Goal: Task Accomplishment & Management: Use online tool/utility

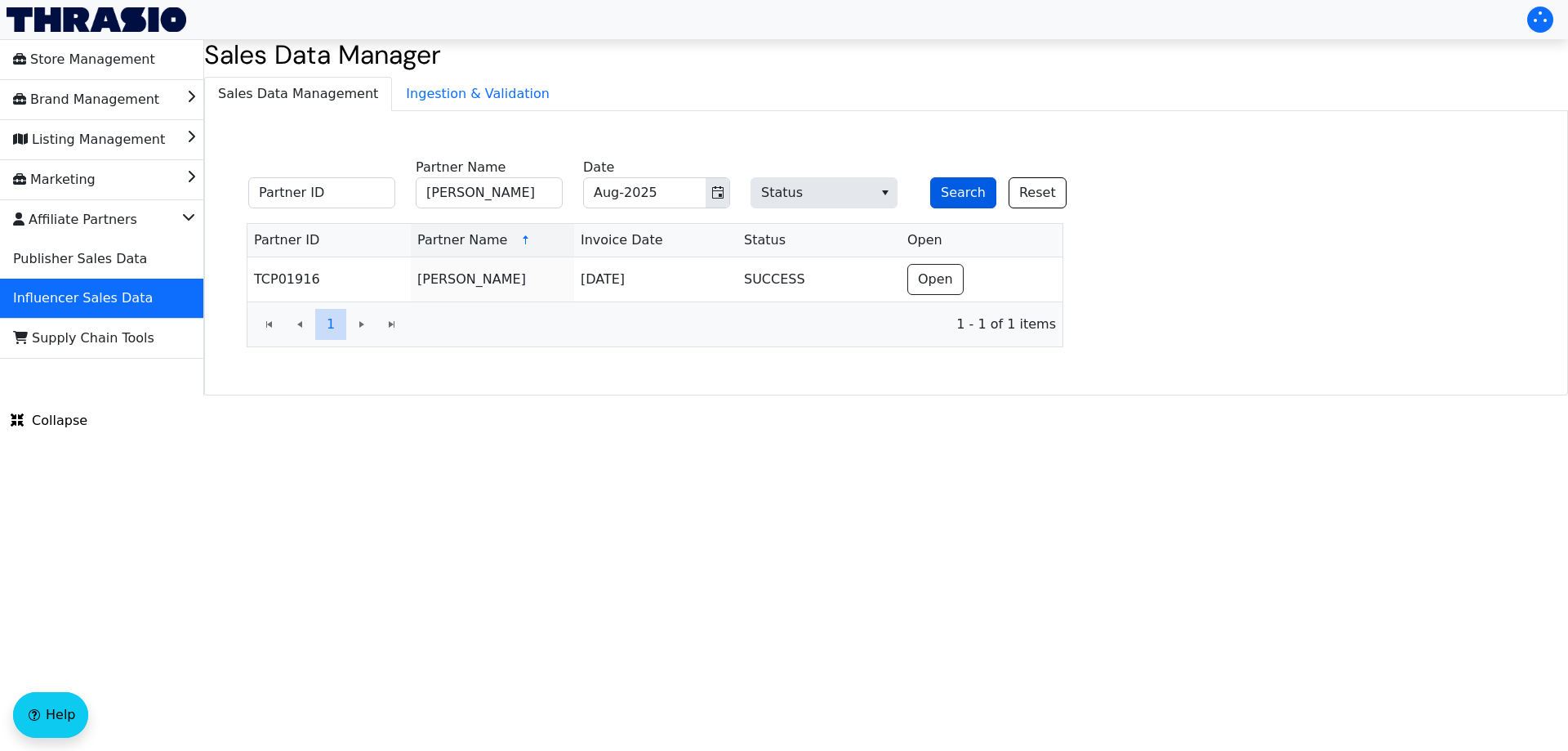
type input "[PERSON_NAME]"
click at [953, 191] on button "Search" at bounding box center [963, 193] width 66 height 31
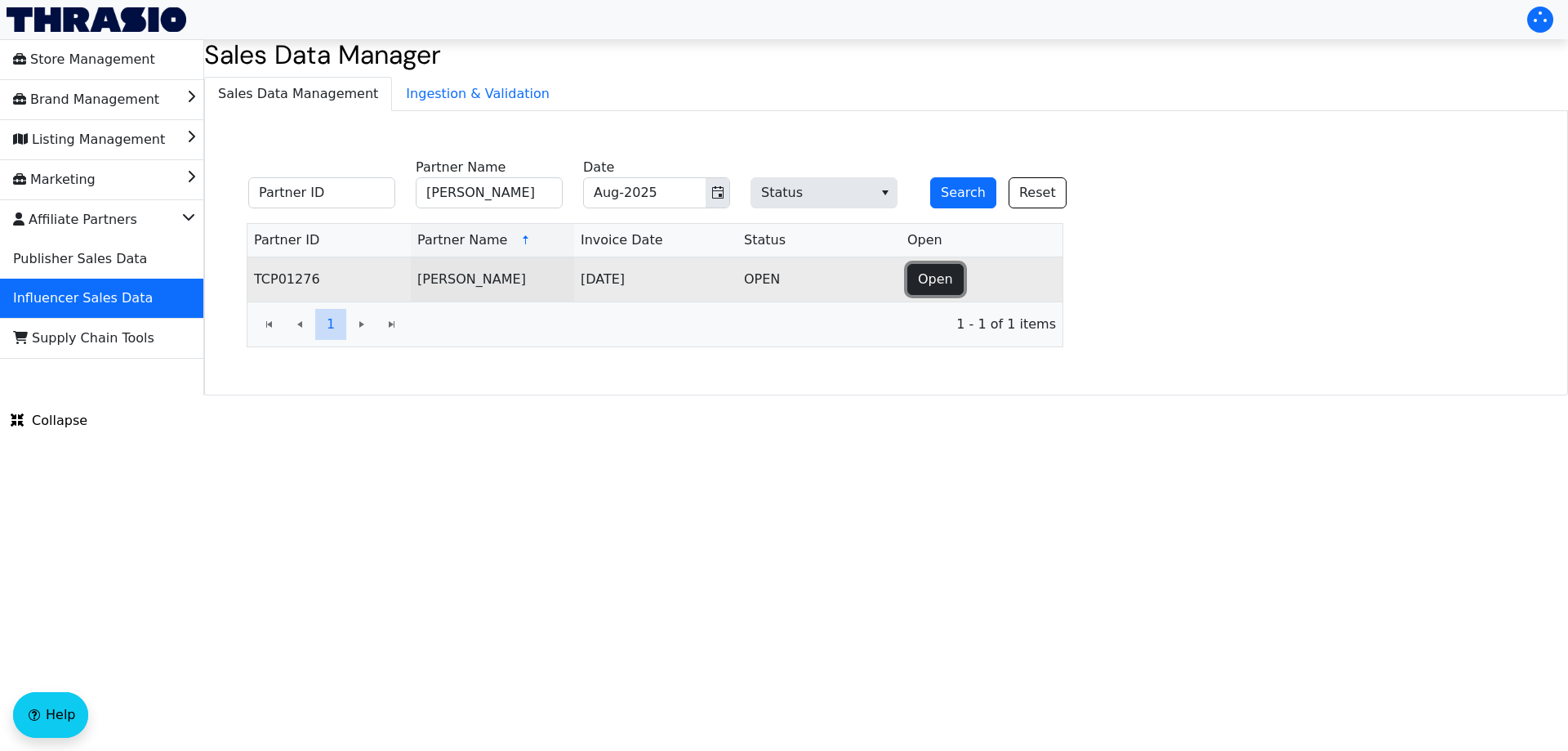
click at [928, 292] on button "Open" at bounding box center [936, 279] width 57 height 31
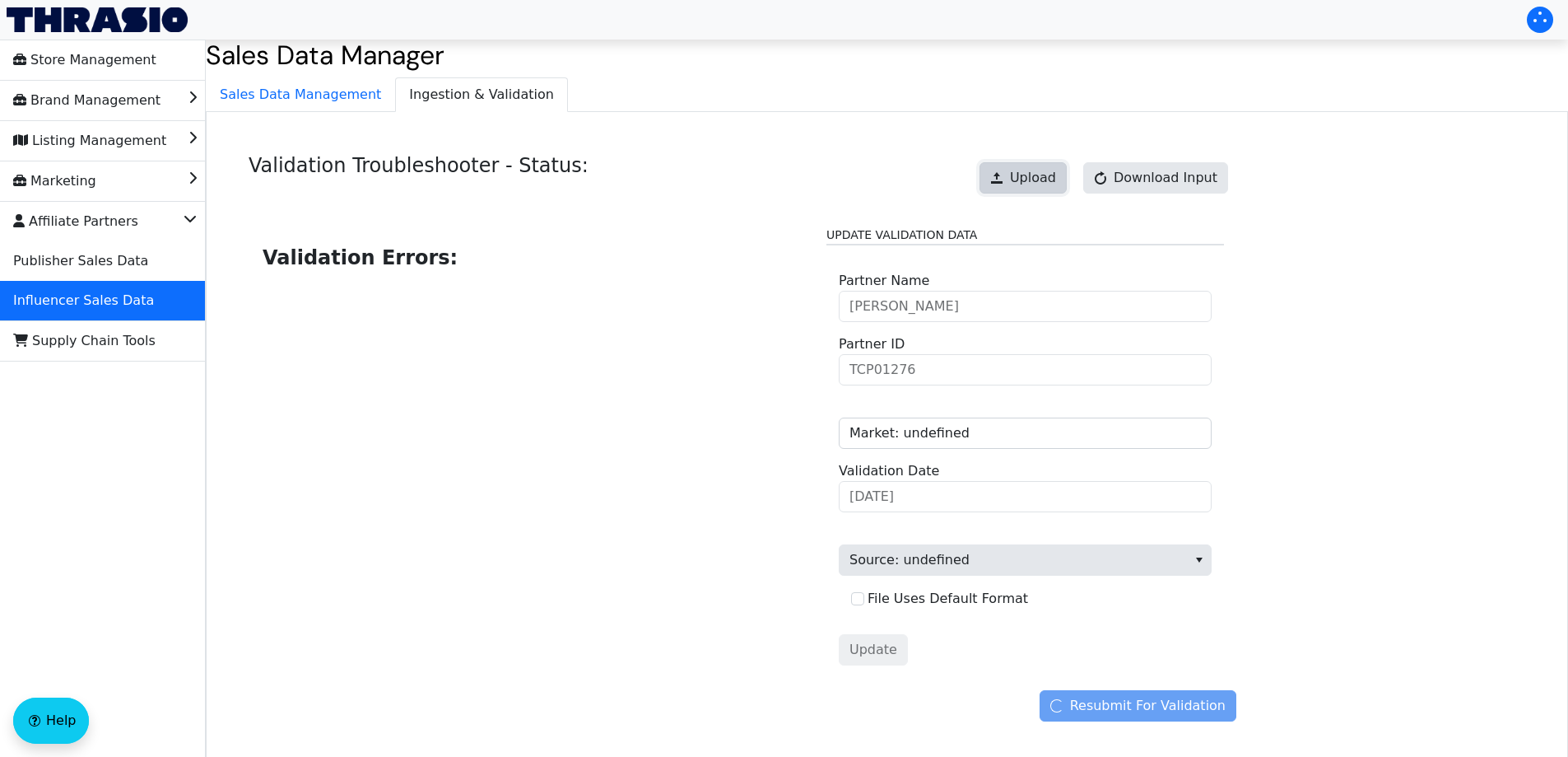
click at [1005, 176] on button "Upload" at bounding box center [1023, 178] width 87 height 31
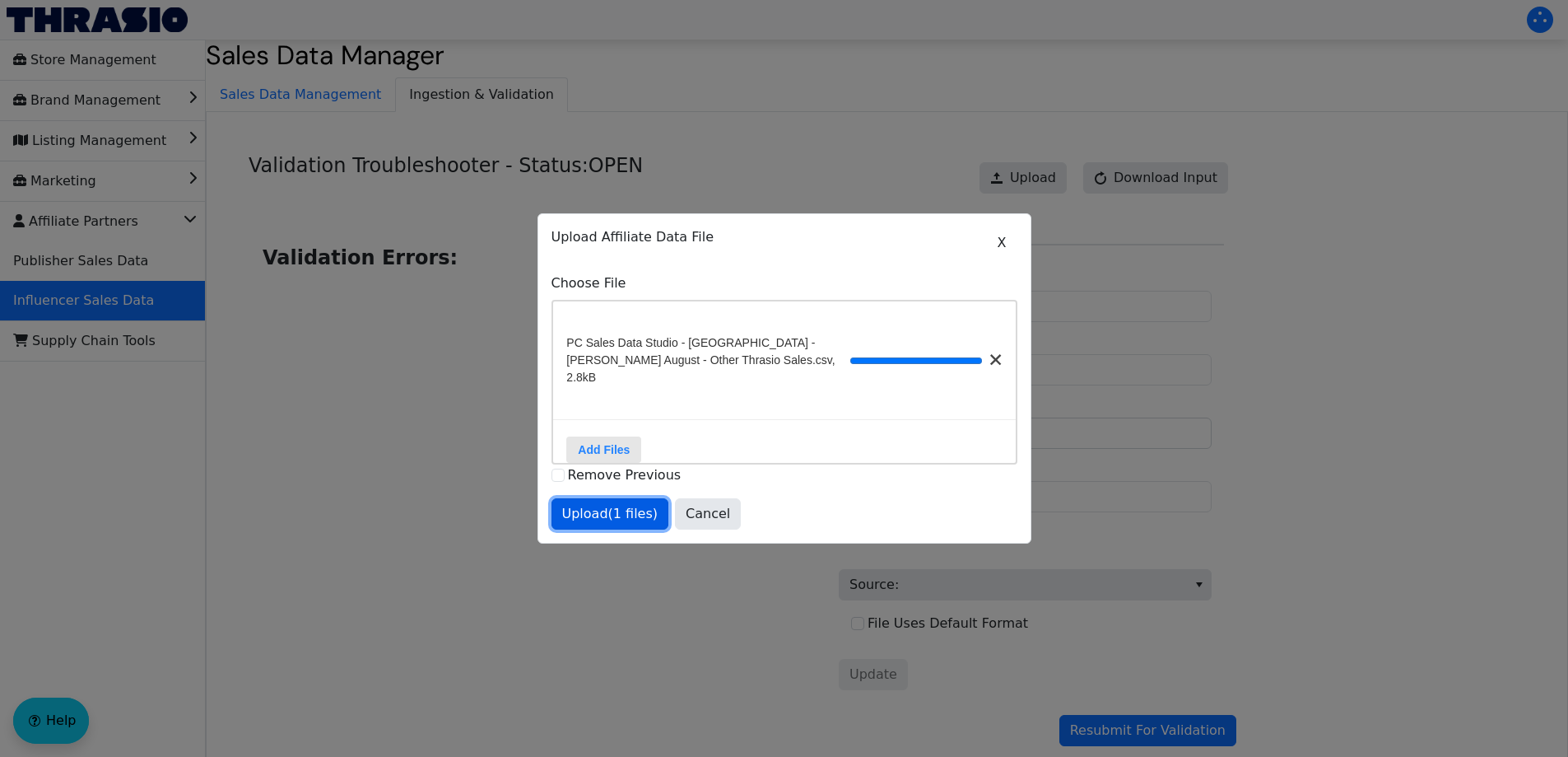
click at [608, 519] on span "Upload (1 files)" at bounding box center [611, 514] width 97 height 20
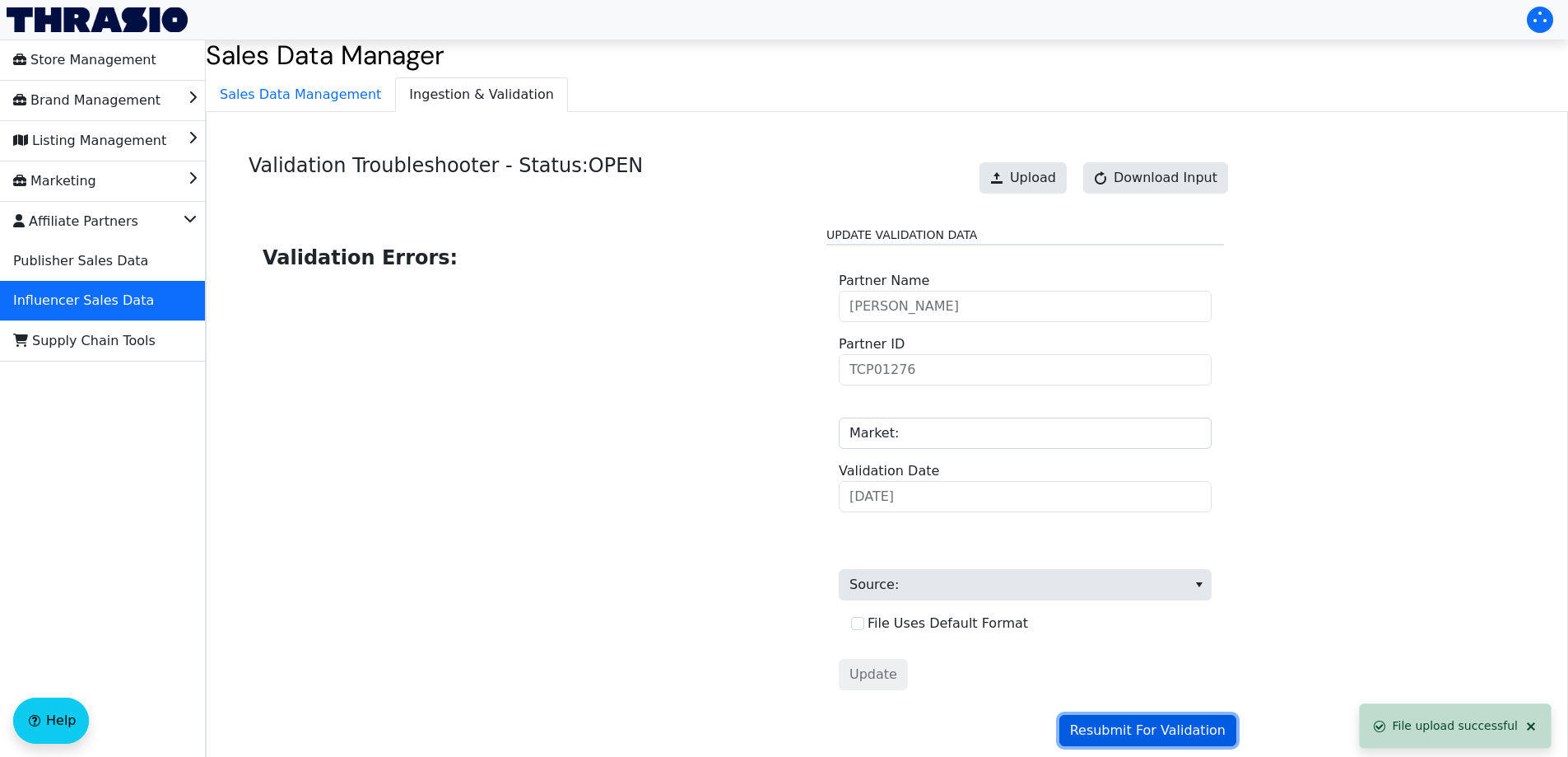
click at [1141, 726] on span "Resubmit For Validation" at bounding box center [1148, 730] width 155 height 20
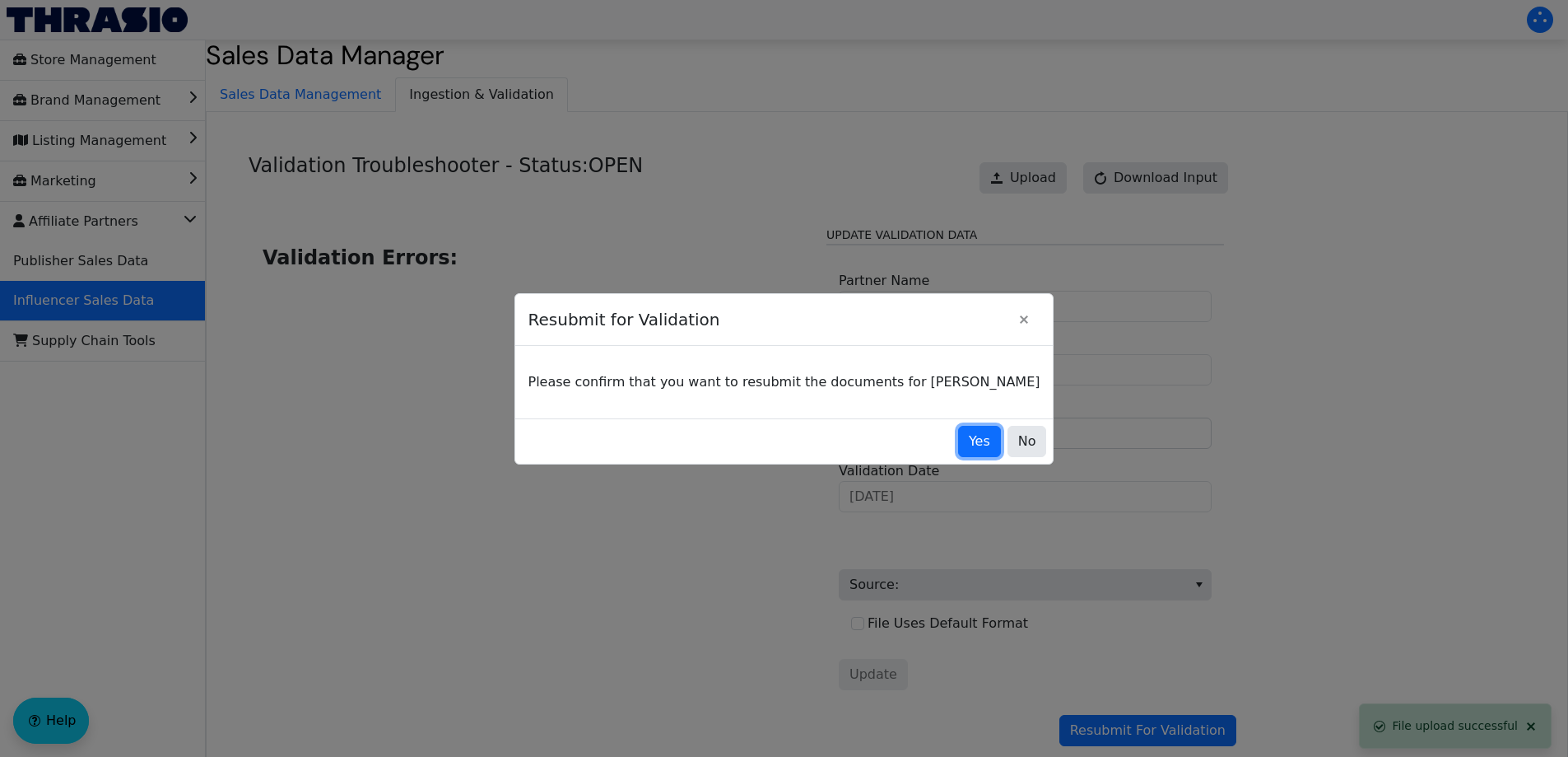
drag, startPoint x: 948, startPoint y: 446, endPoint x: 655, endPoint y: 213, distance: 374.4
click at [969, 445] on span "Yes" at bounding box center [979, 441] width 22 height 20
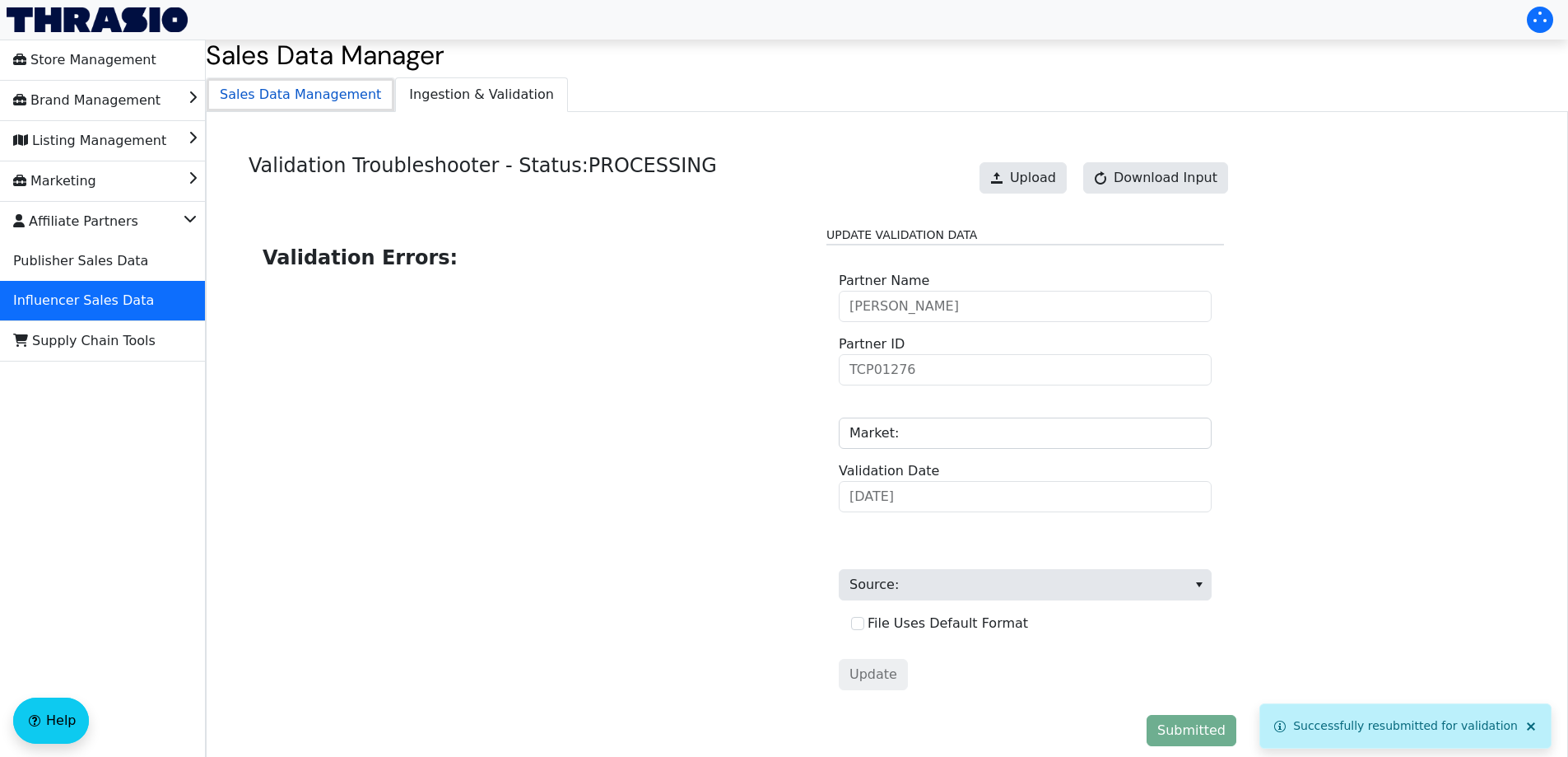
click at [305, 79] on span "Sales Data Management" at bounding box center [299, 95] width 187 height 33
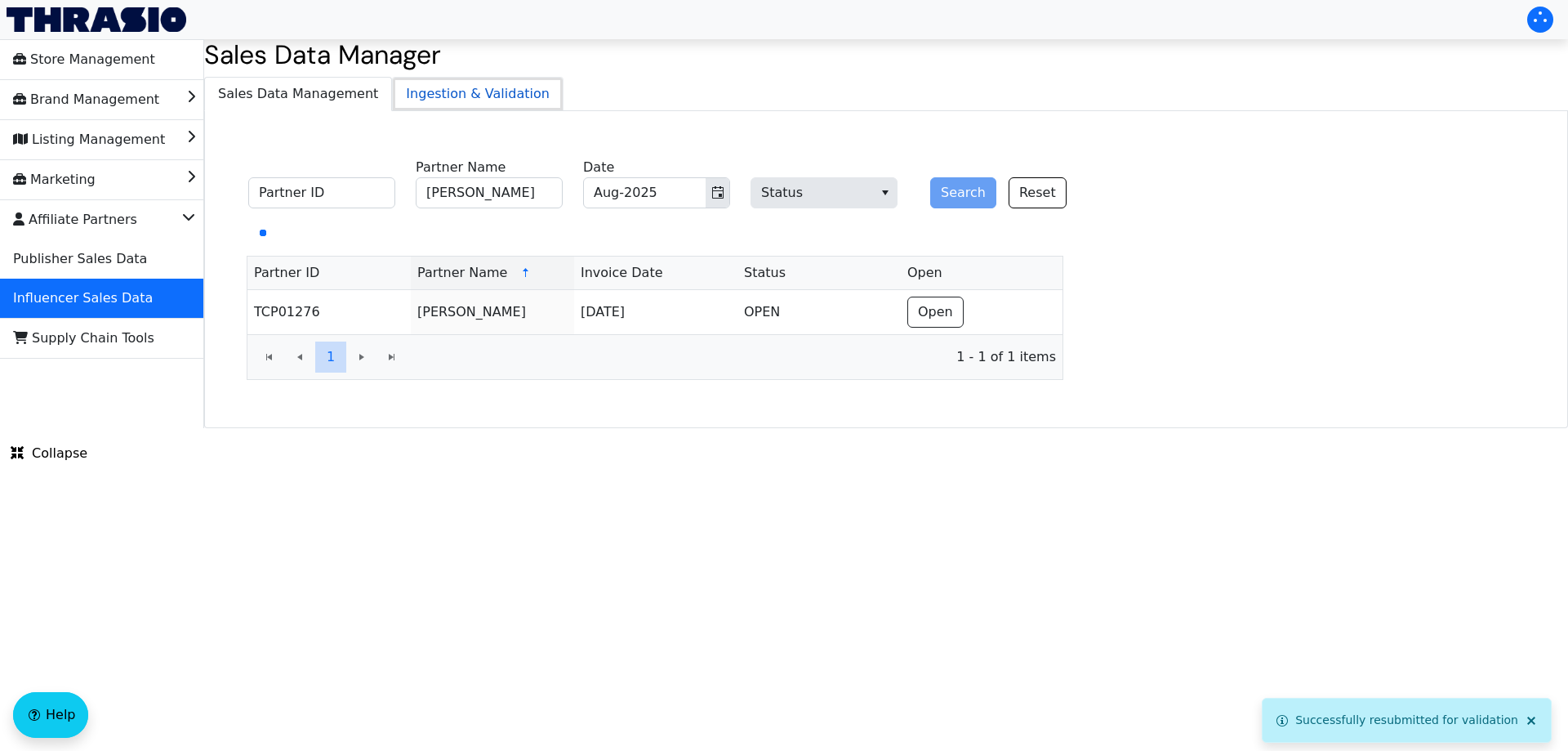
click at [421, 86] on span "Ingestion & Validation" at bounding box center [478, 94] width 170 height 33
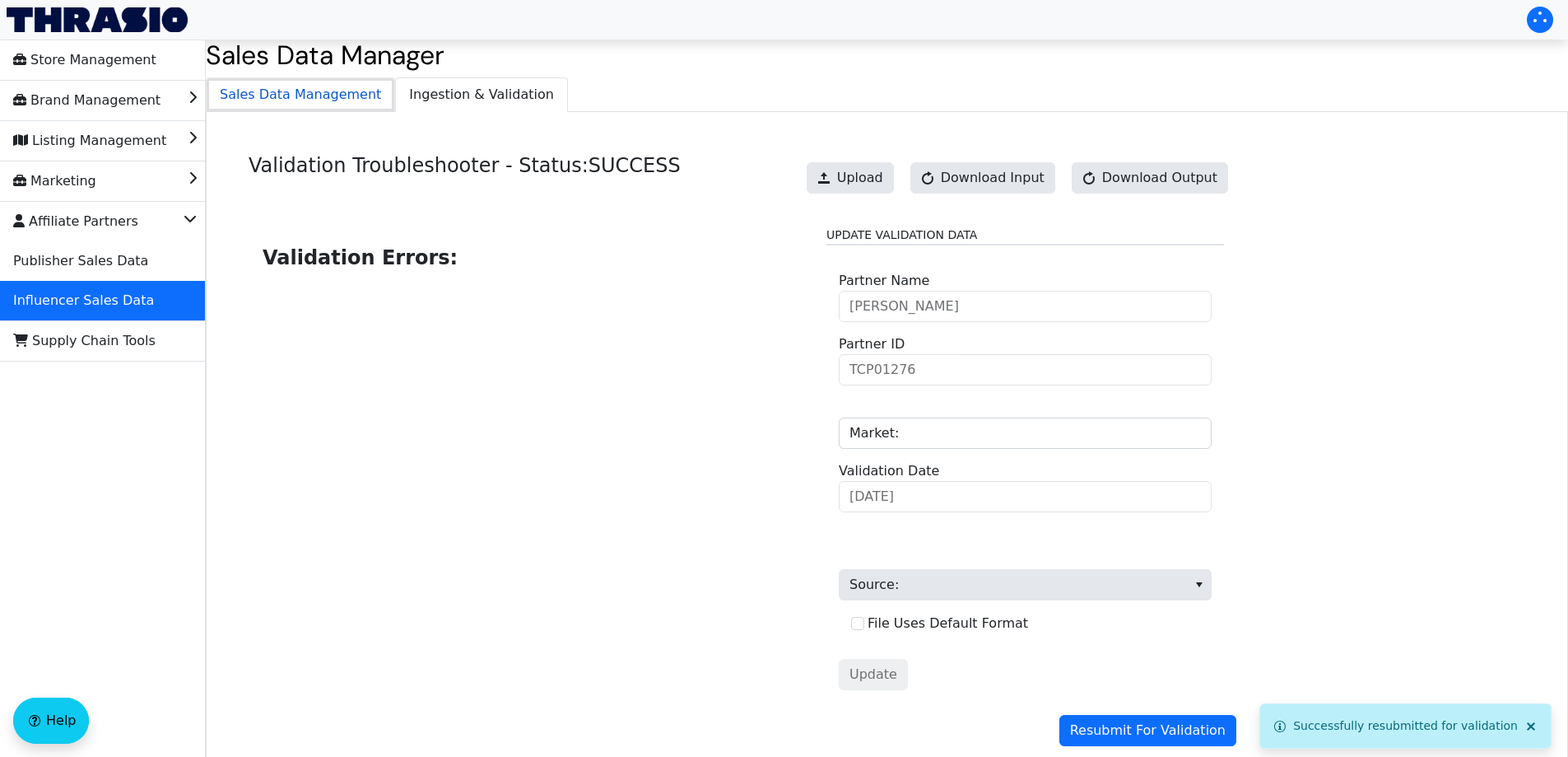
click at [341, 97] on span "Sales Data Management" at bounding box center [299, 95] width 187 height 33
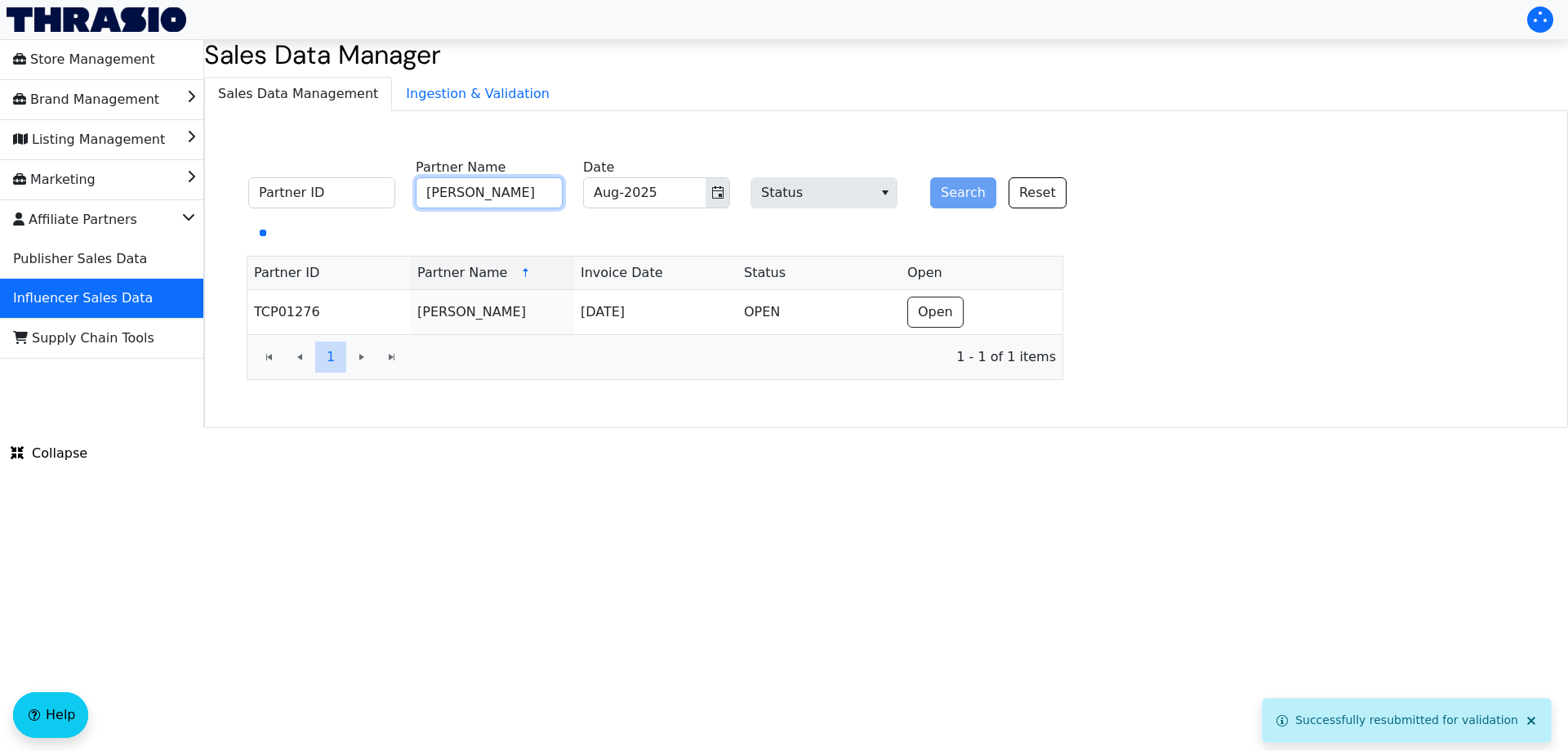
click at [524, 189] on input "[PERSON_NAME]" at bounding box center [490, 193] width 147 height 31
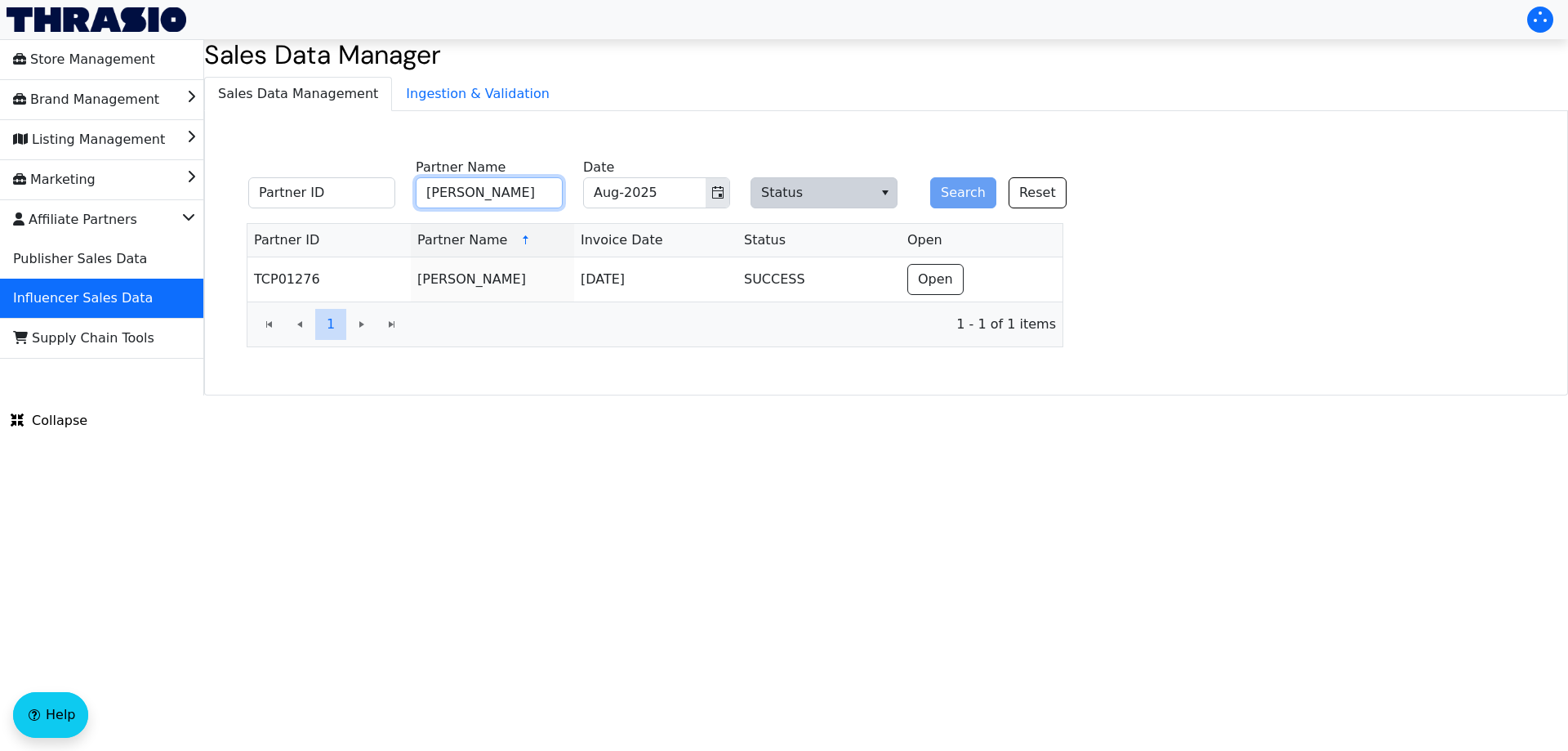
paste input "The Lovin Sister"
type input "The Lovin Sisters"
click at [953, 194] on button "Search" at bounding box center [963, 193] width 66 height 31
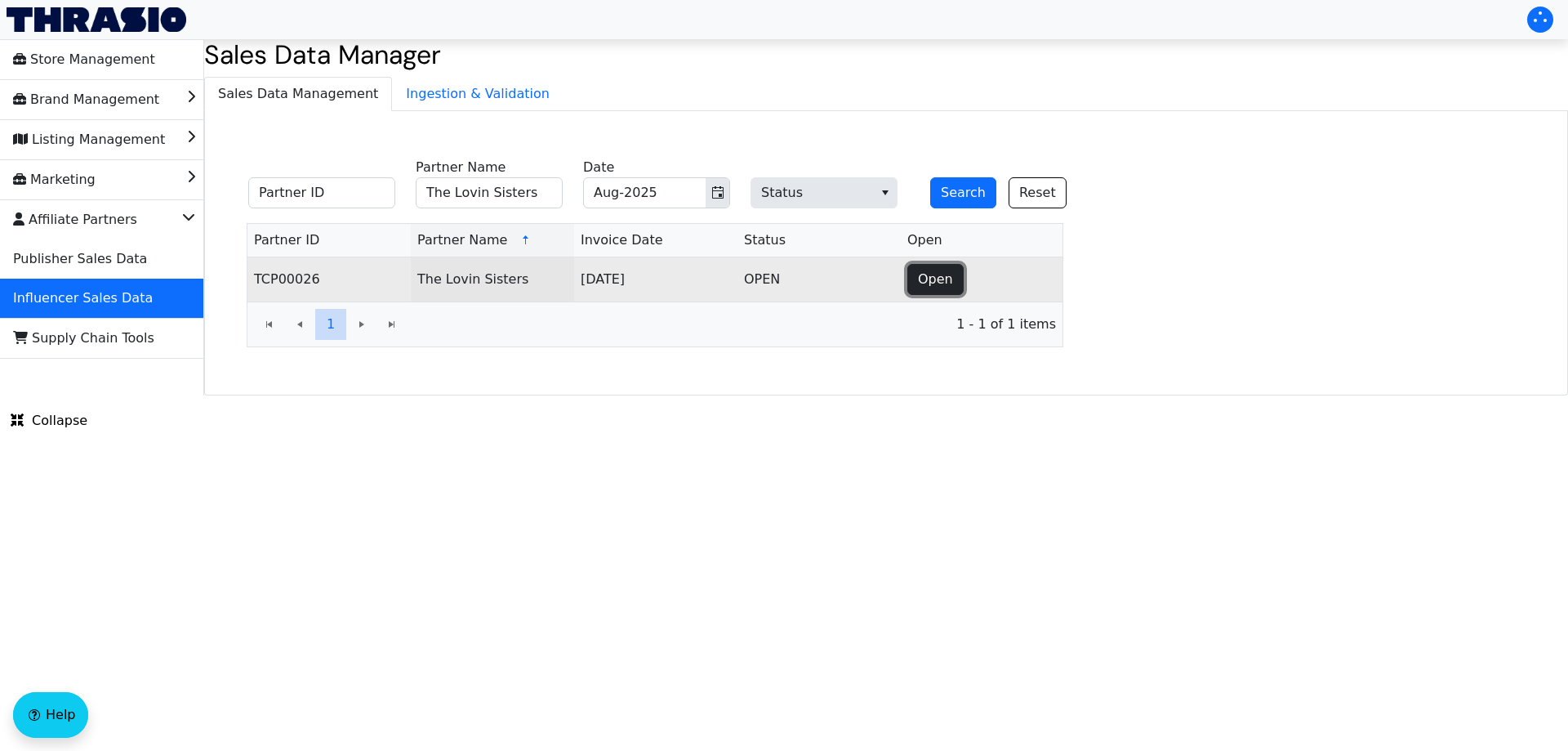
click at [953, 286] on button "Open" at bounding box center [936, 279] width 57 height 31
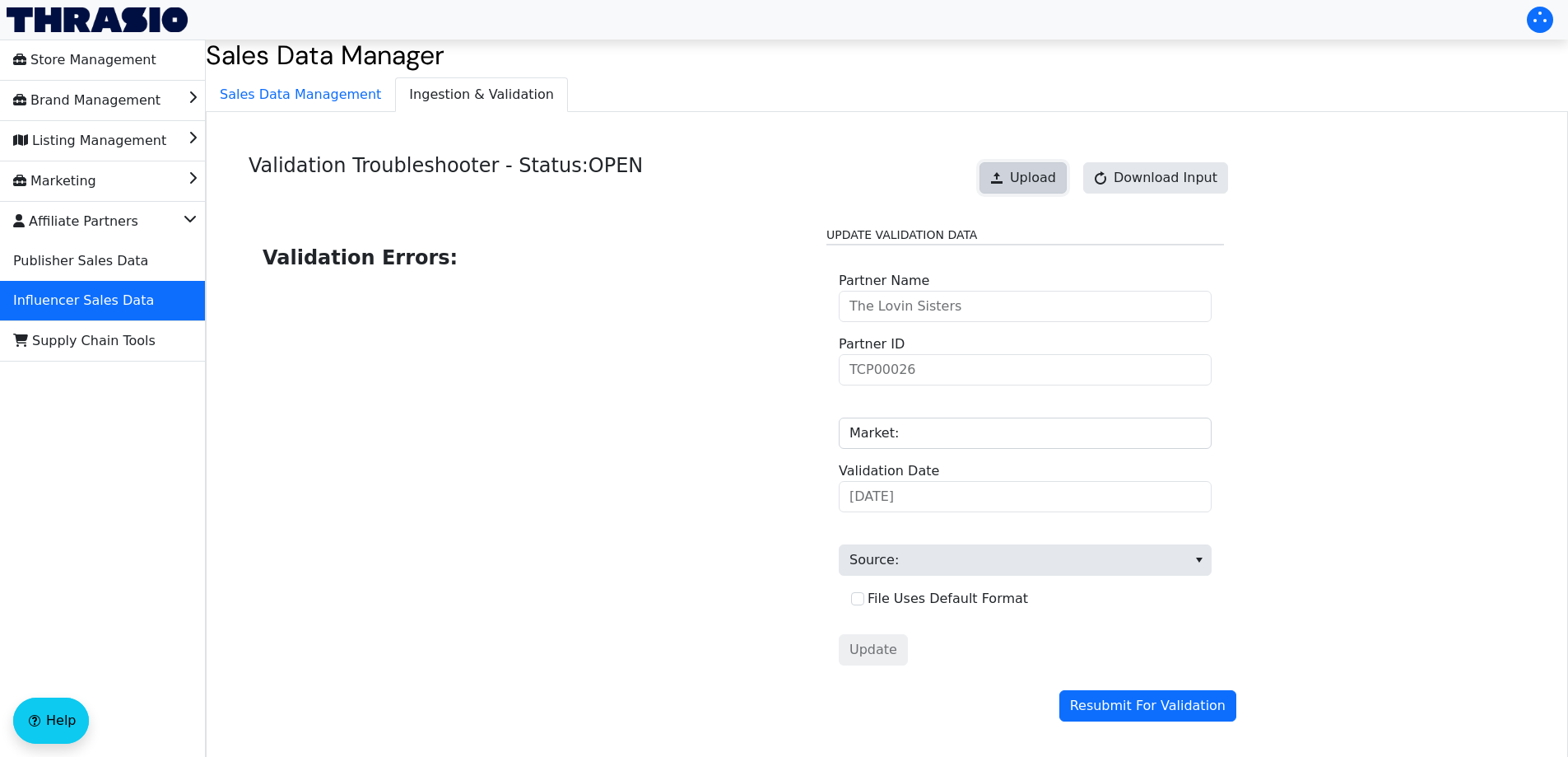
click at [1039, 181] on span "Upload" at bounding box center [1032, 178] width 46 height 20
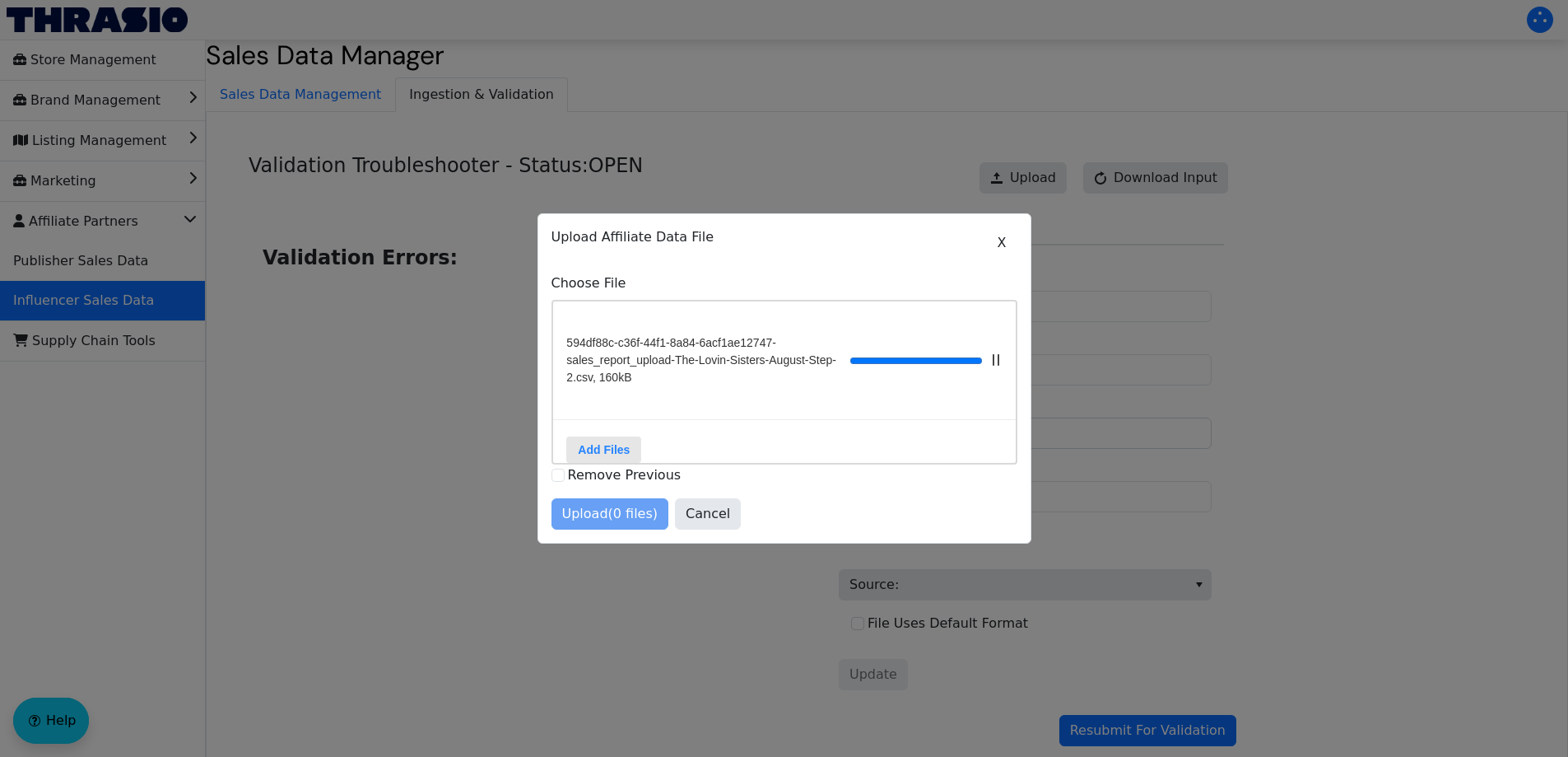
drag, startPoint x: 572, startPoint y: 513, endPoint x: 581, endPoint y: 511, distance: 9.2
click at [572, 511] on div "Upload (0 files) Cancel" at bounding box center [784, 514] width 466 height 31
click at [608, 524] on span "Upload (1 files)" at bounding box center [611, 514] width 97 height 20
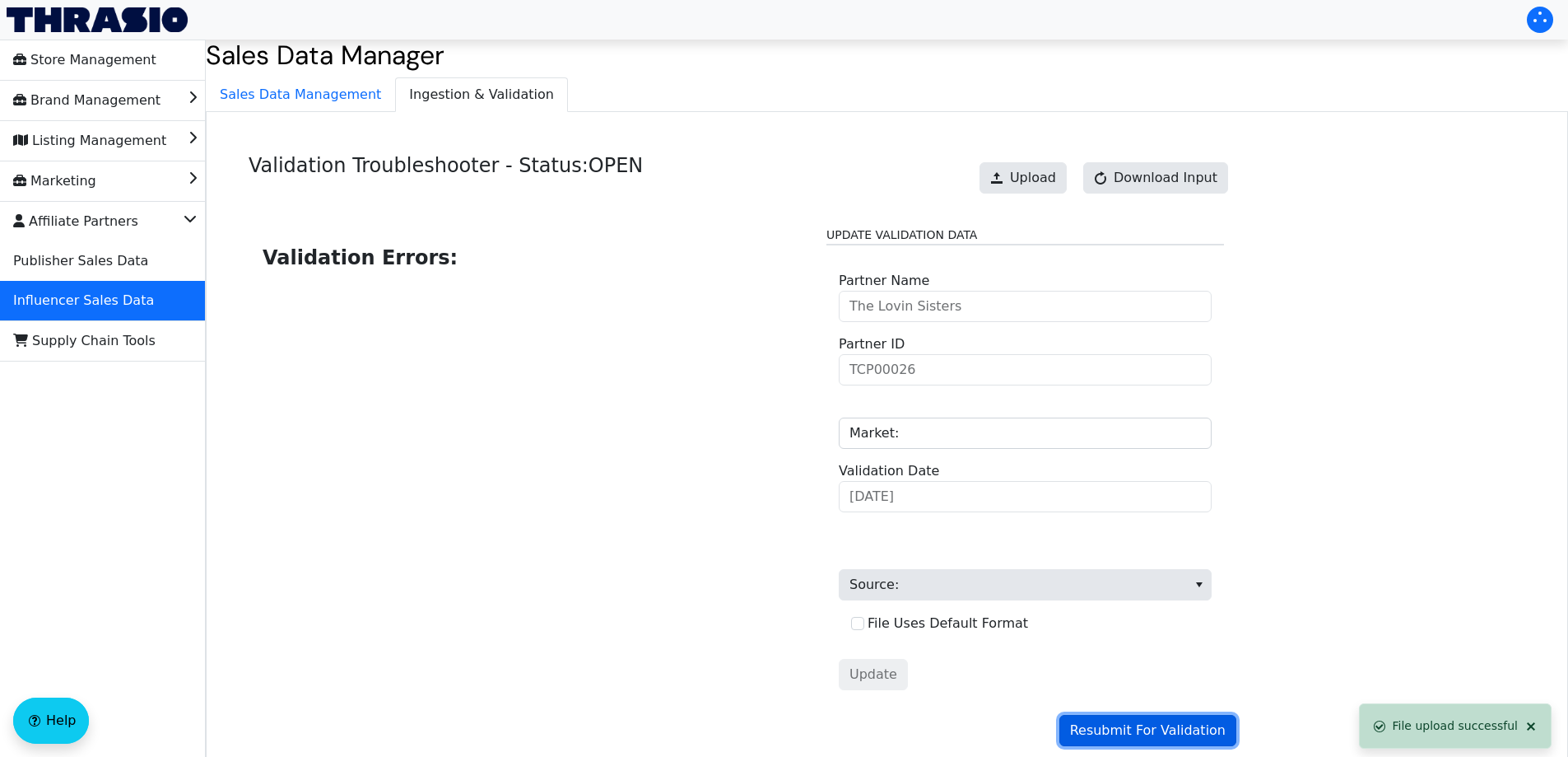
click at [1181, 733] on span "Resubmit For Validation" at bounding box center [1148, 730] width 155 height 20
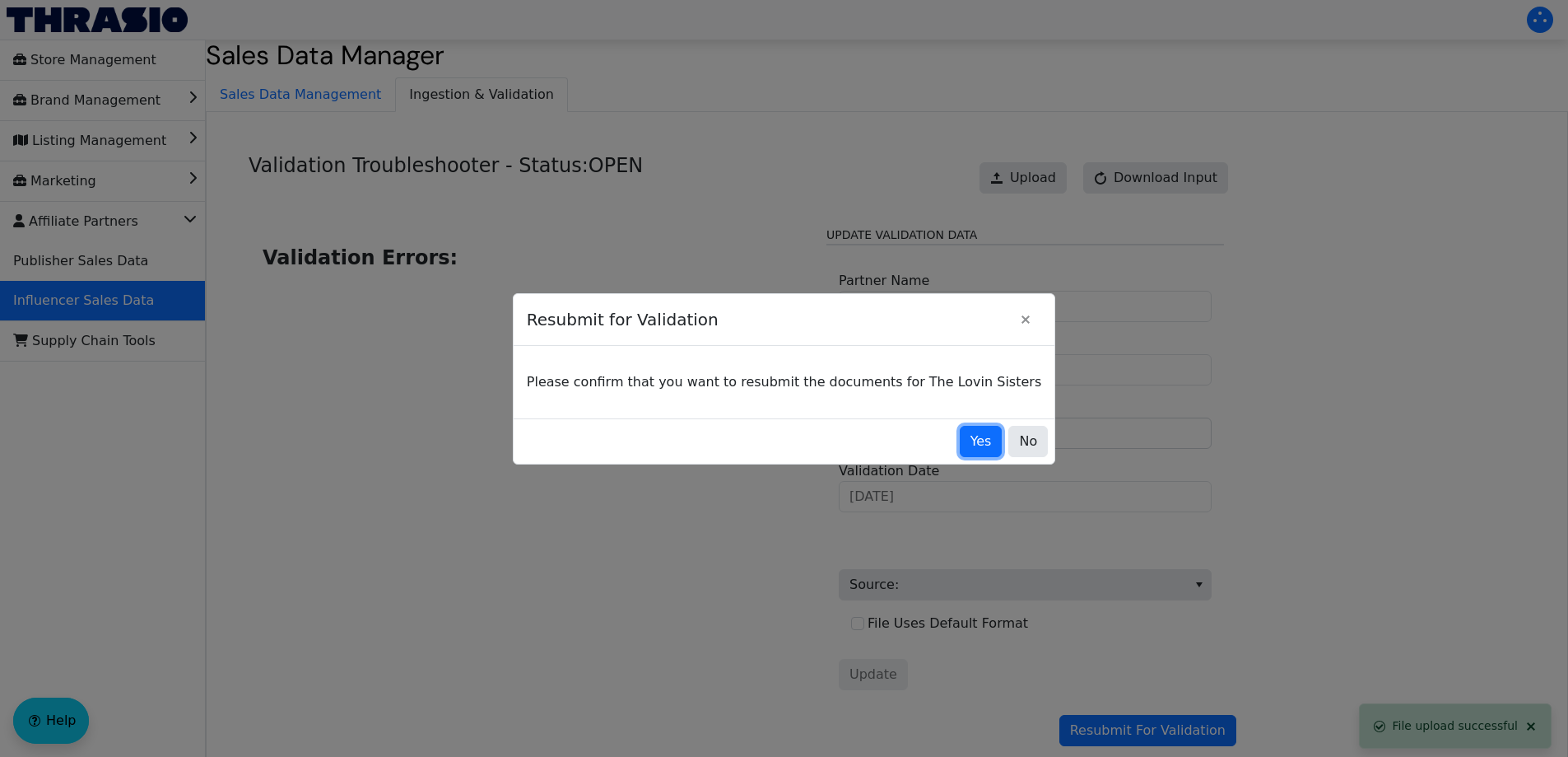
drag, startPoint x: 942, startPoint y: 442, endPoint x: 845, endPoint y: 352, distance: 132.3
click at [971, 443] on span "Yes" at bounding box center [981, 441] width 22 height 20
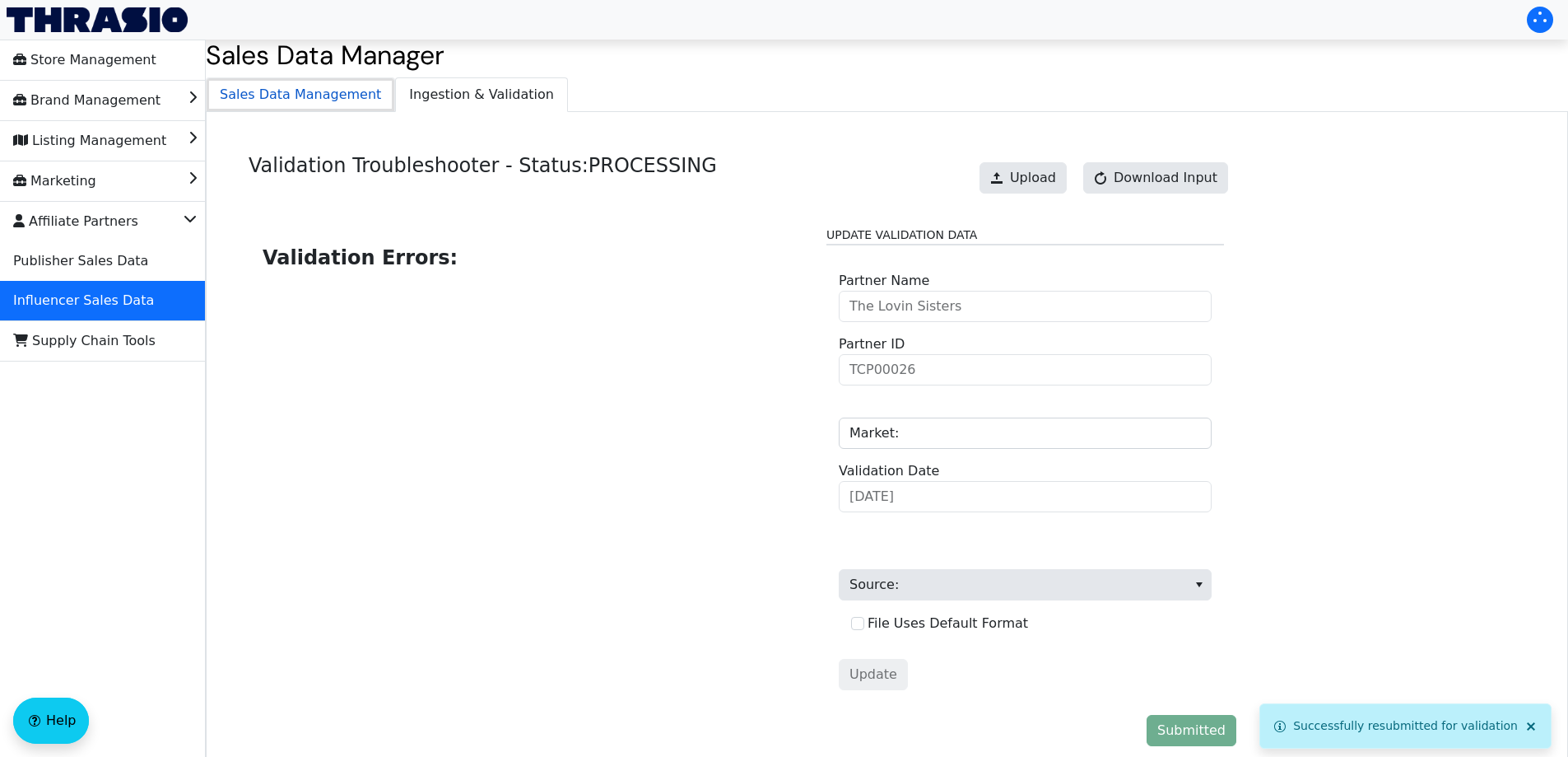
click at [288, 98] on span "Sales Data Management" at bounding box center [299, 95] width 187 height 33
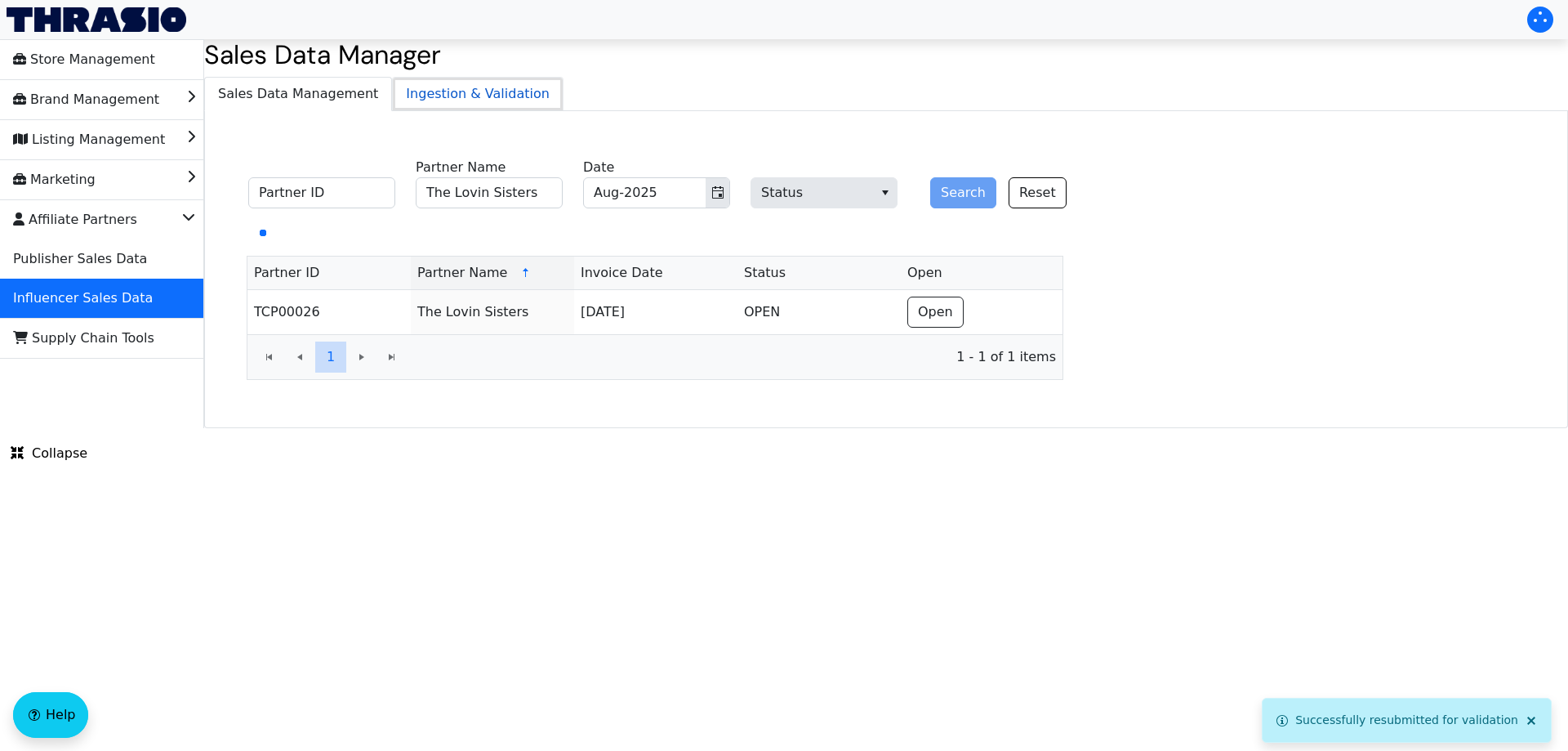
click at [473, 92] on span "Ingestion & Validation" at bounding box center [478, 94] width 170 height 33
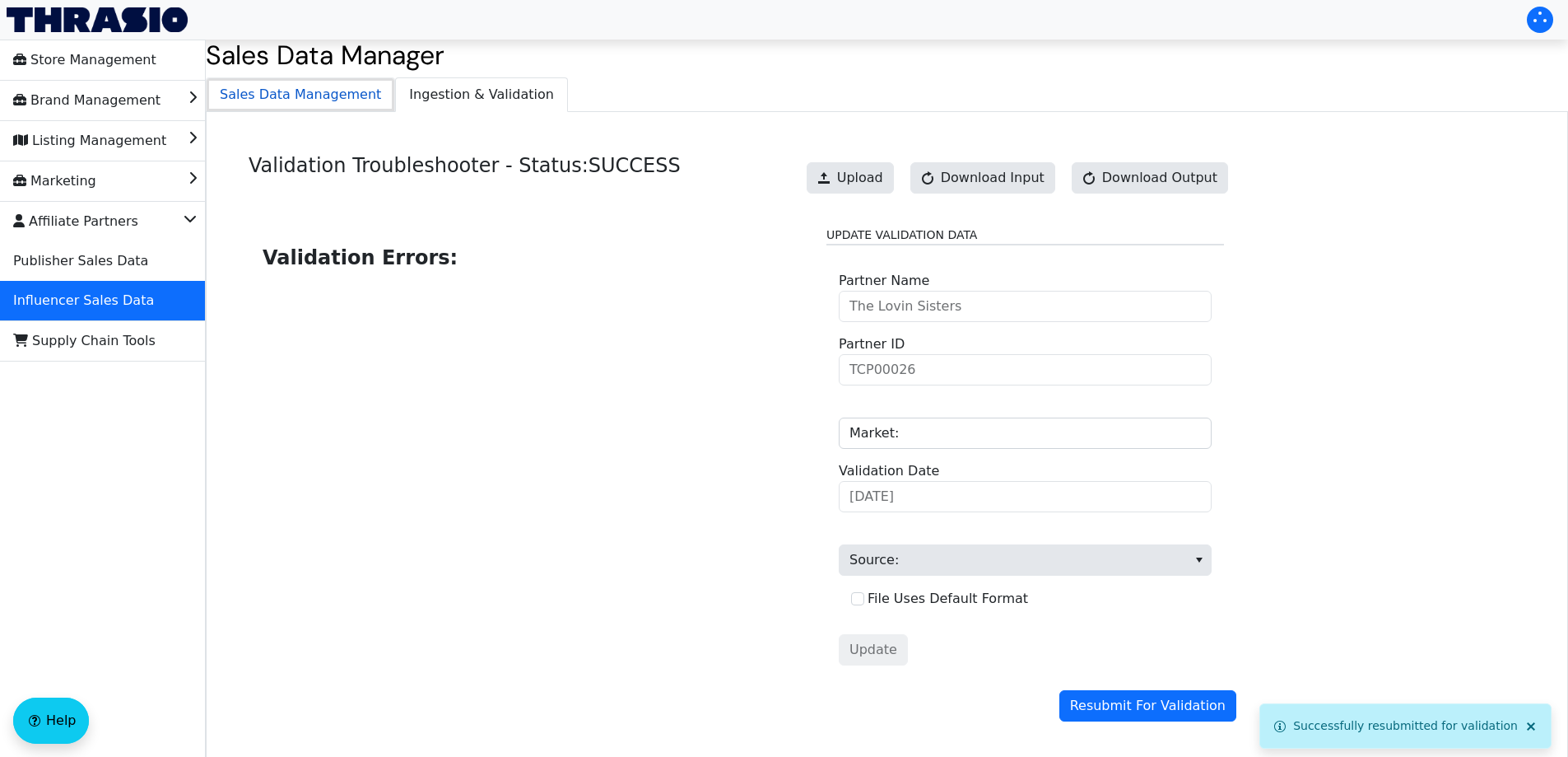
click at [296, 96] on span "Sales Data Management" at bounding box center [299, 95] width 187 height 33
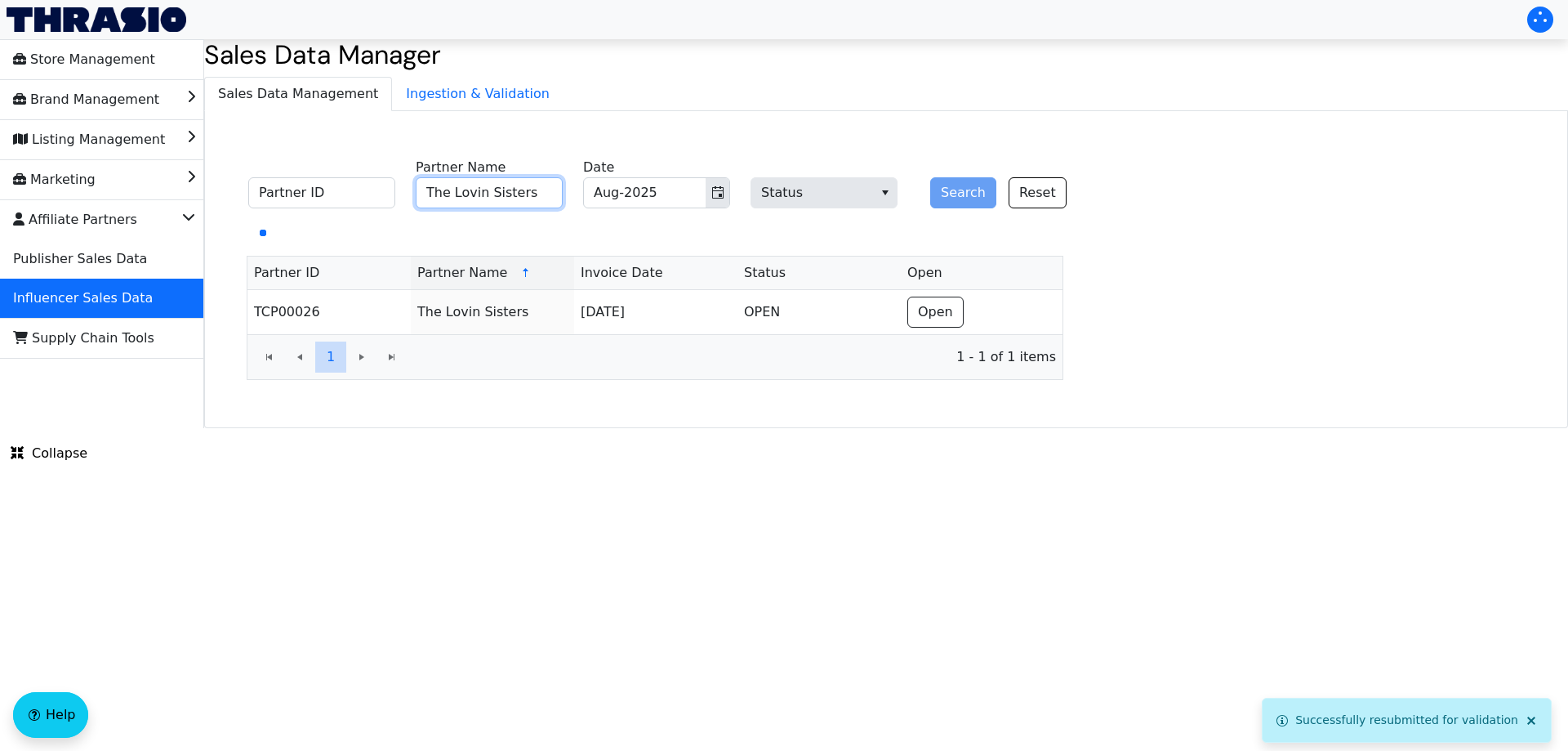
click at [516, 186] on input "The Lovin Sisters" at bounding box center [490, 193] width 147 height 31
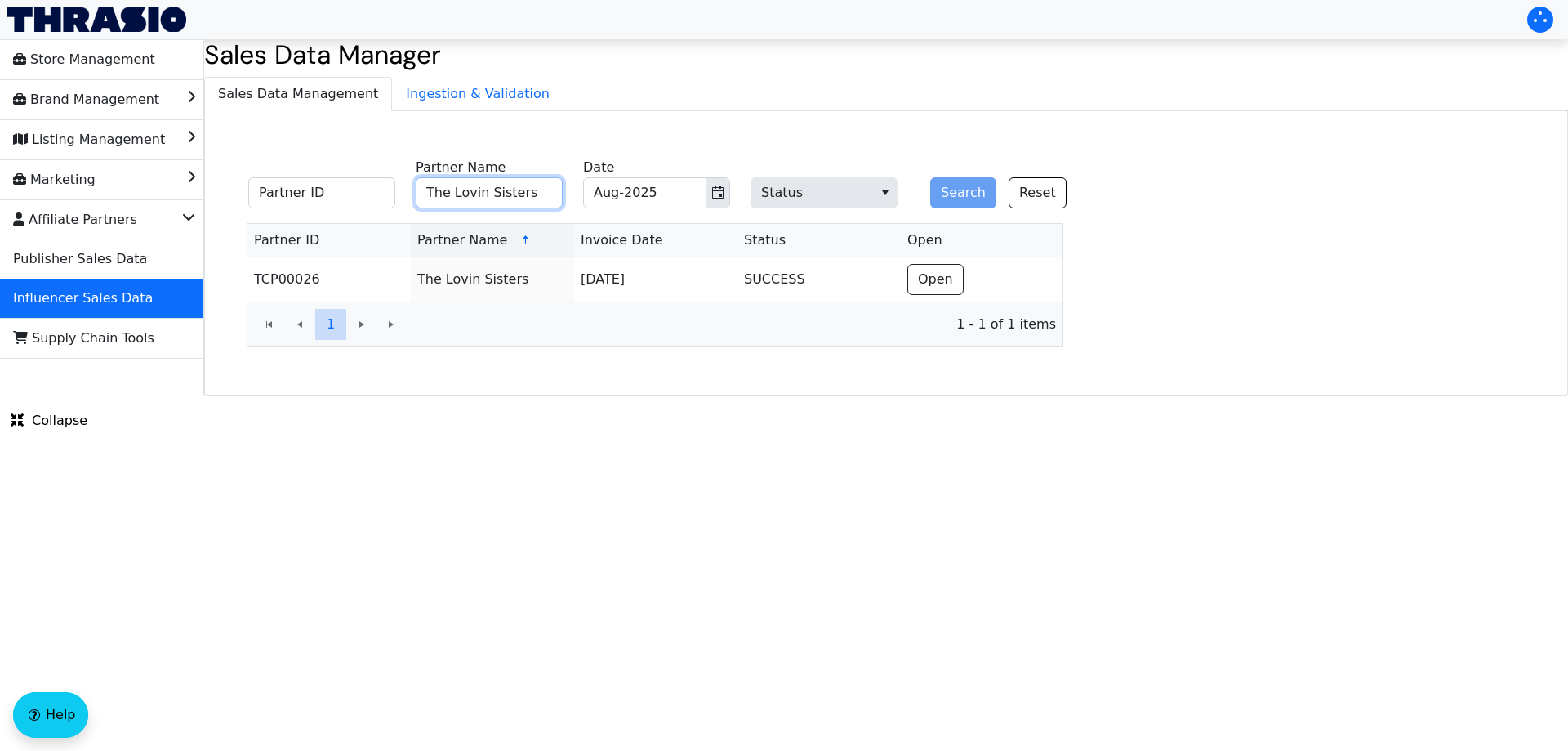
paste input "[PERSON_NAME]"
type input "[PERSON_NAME]"
click at [953, 188] on button "Search" at bounding box center [963, 193] width 66 height 31
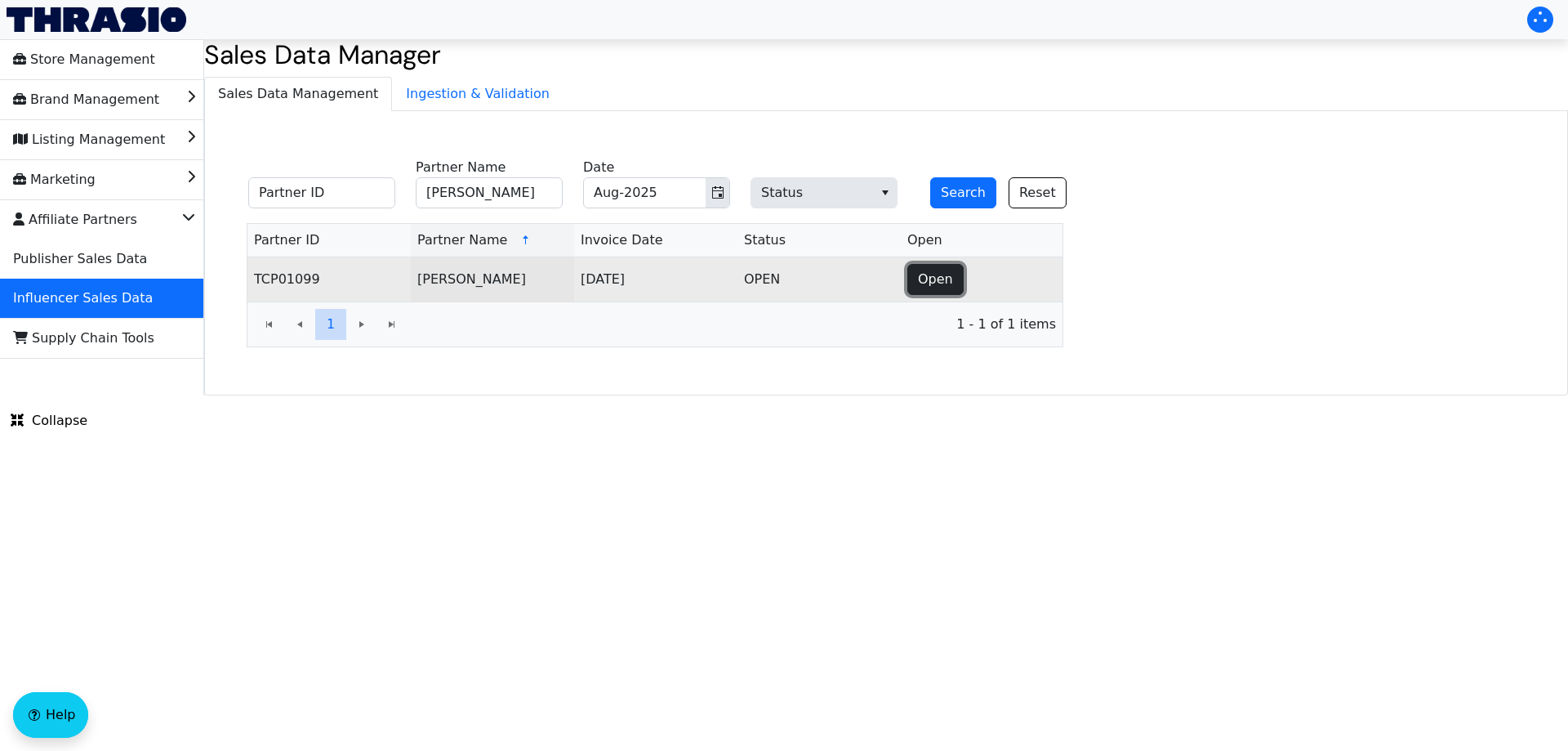
click at [946, 270] on span "Open" at bounding box center [935, 279] width 35 height 20
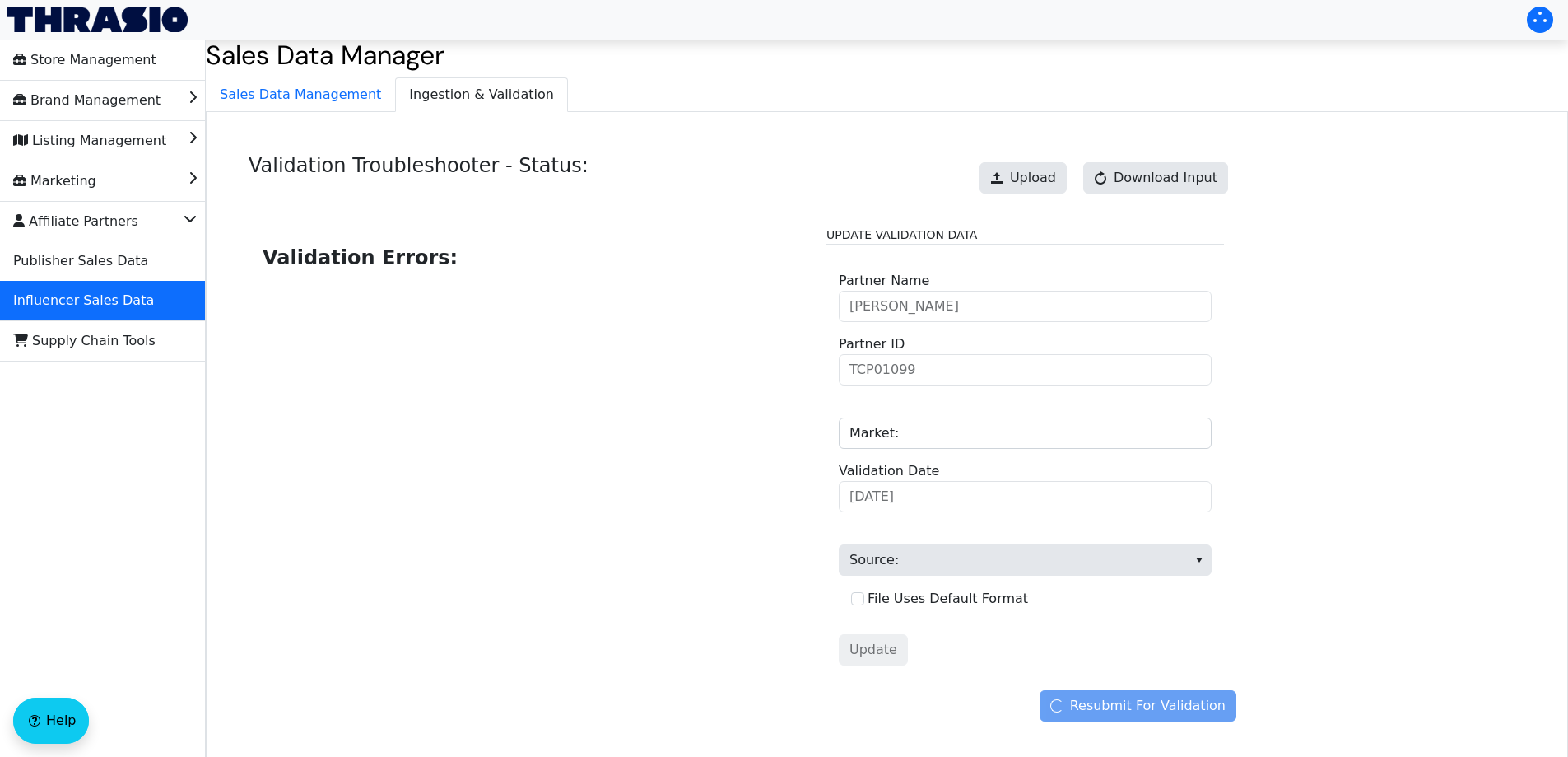
click at [994, 192] on div "Upload" at bounding box center [1023, 178] width 87 height 31
click at [1047, 158] on div "Upload Download Input" at bounding box center [1104, 177] width 265 height 47
click at [1048, 170] on span "Upload" at bounding box center [1032, 178] width 46 height 20
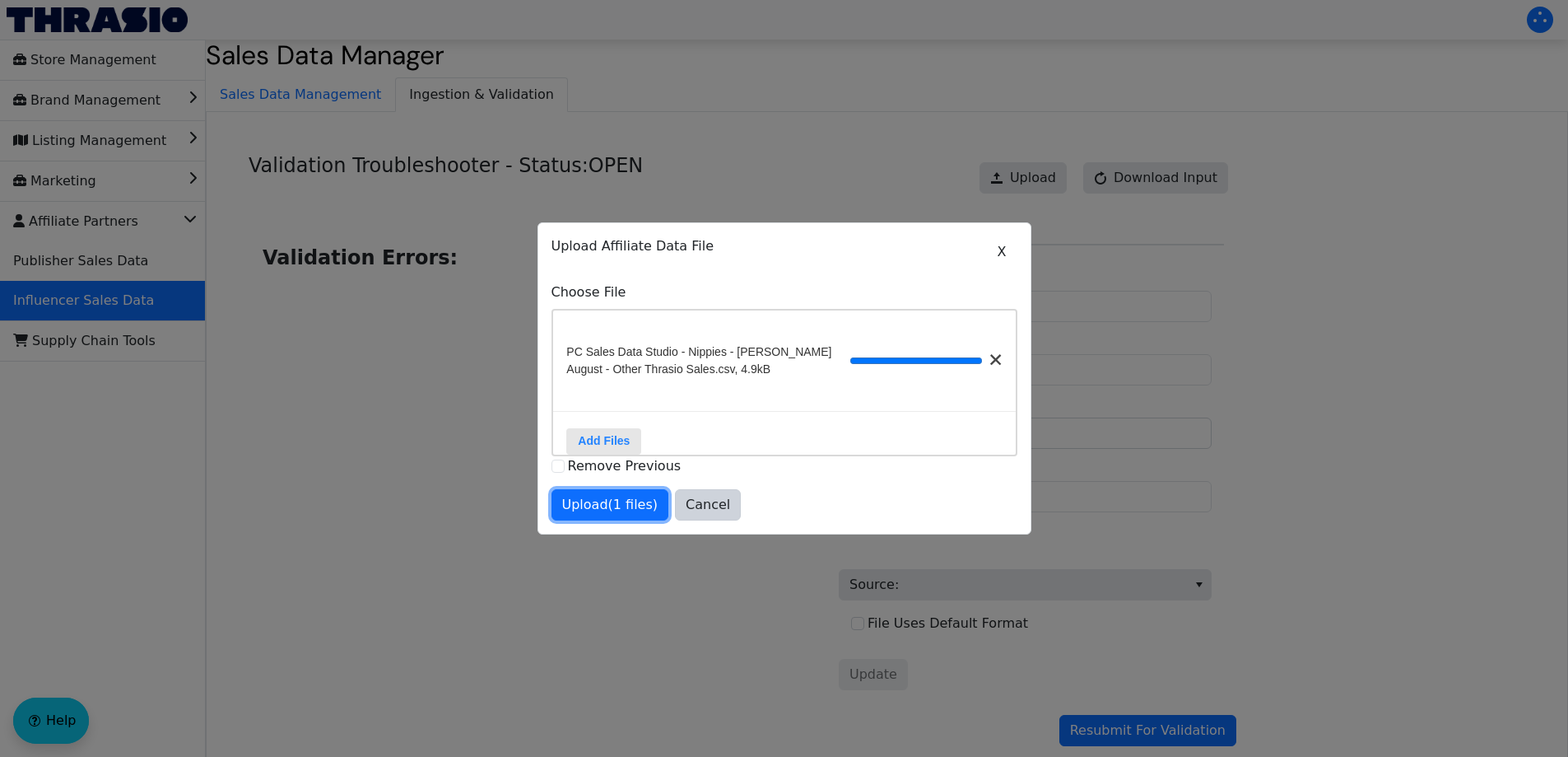
drag, startPoint x: 605, startPoint y: 516, endPoint x: 613, endPoint y: 523, distance: 10.6
click at [605, 514] on span "Upload (1 files)" at bounding box center [611, 504] width 97 height 20
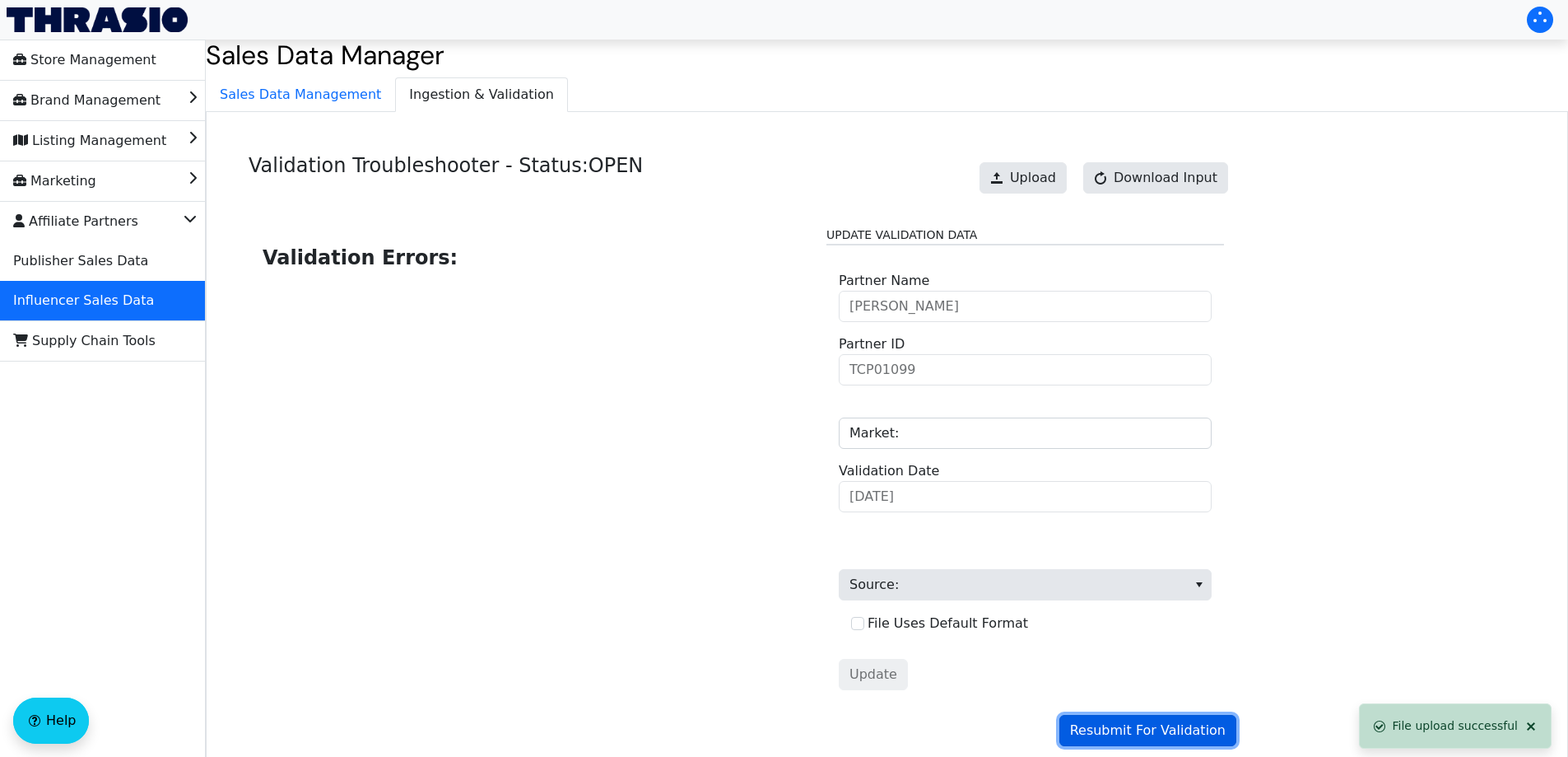
click at [1143, 733] on span "Resubmit For Validation" at bounding box center [1148, 730] width 155 height 20
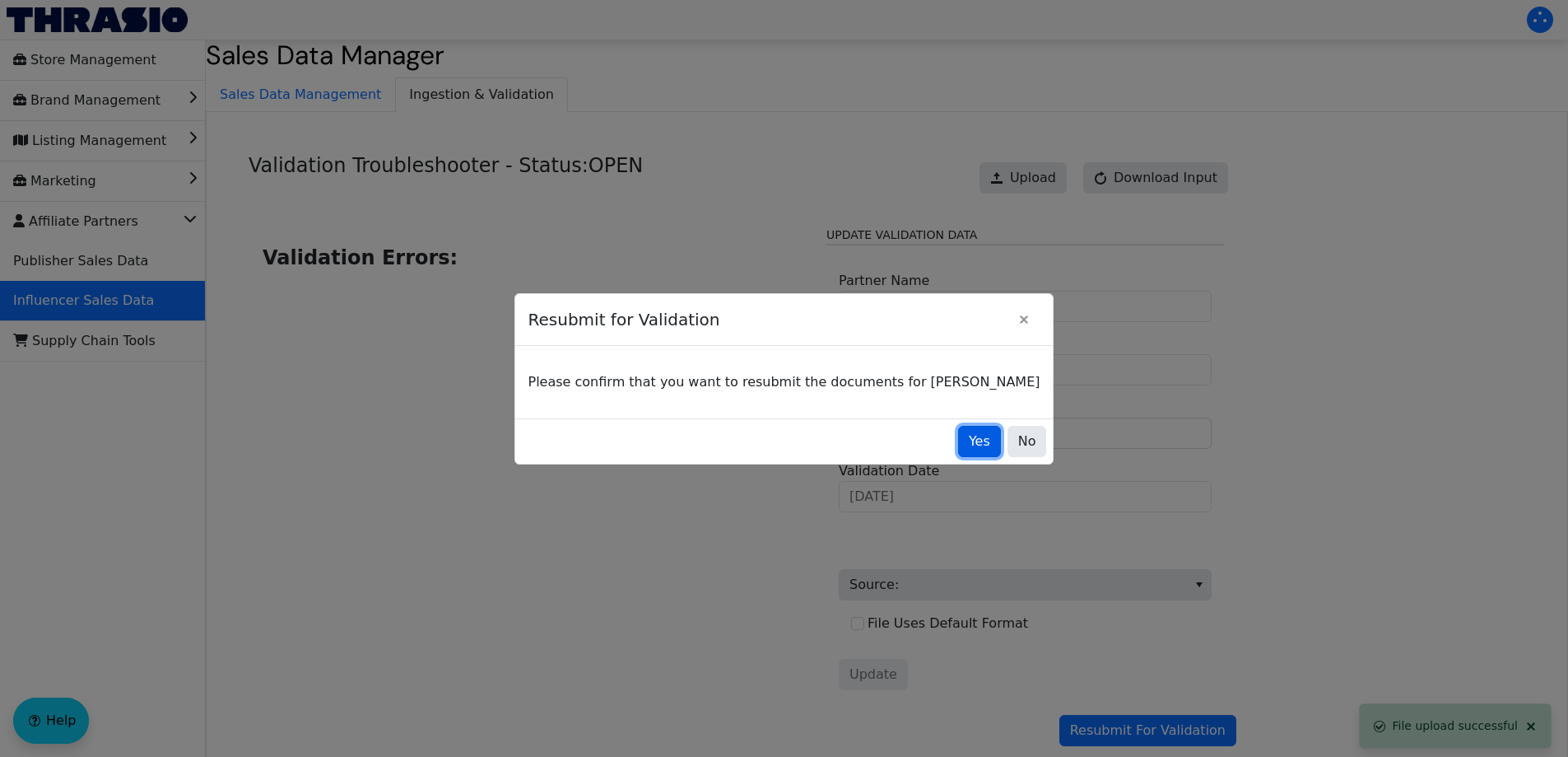
click at [969, 439] on span "Yes" at bounding box center [979, 441] width 22 height 20
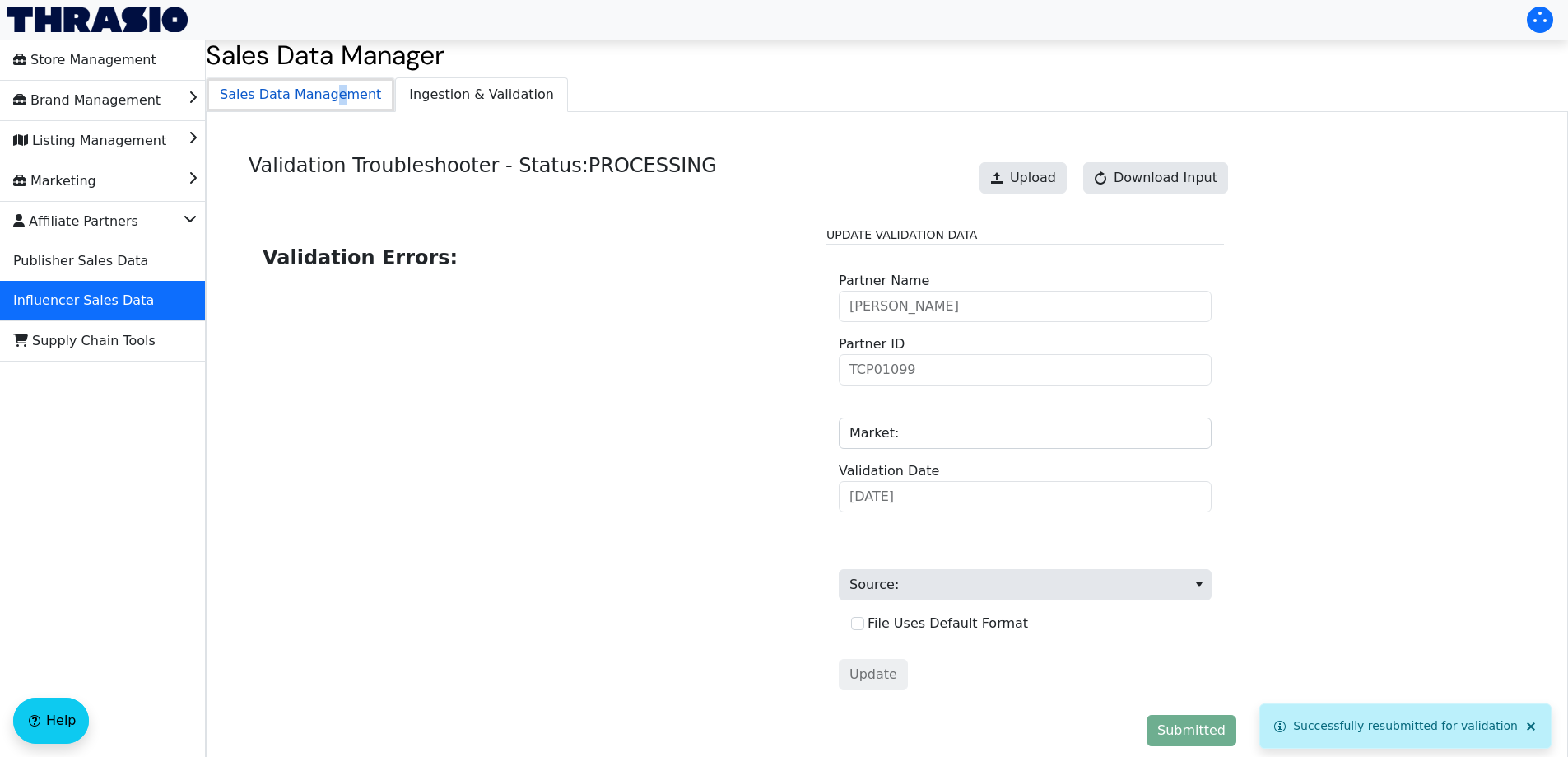
click at [327, 96] on span "Sales Data Management" at bounding box center [299, 95] width 187 height 33
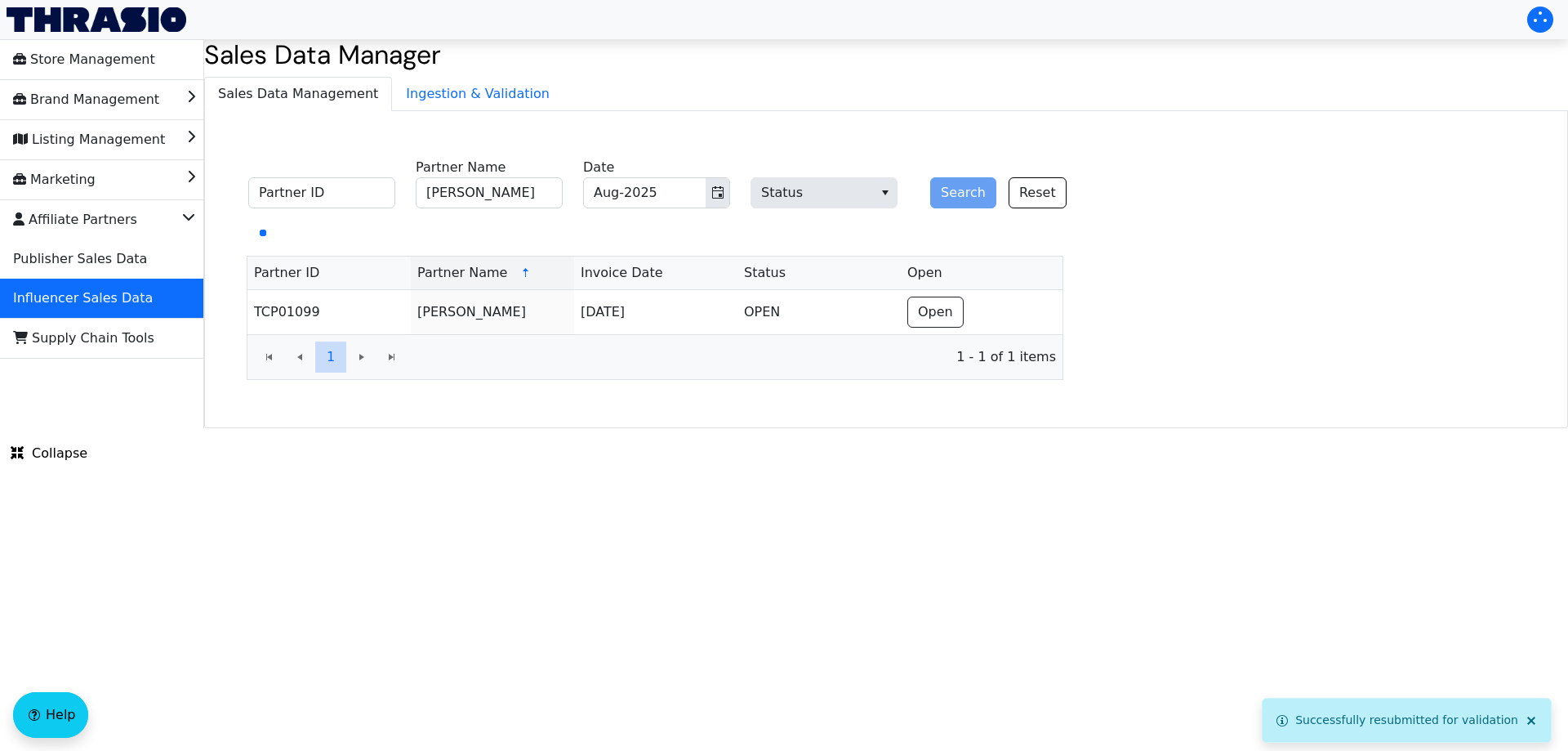
click at [453, 75] on div "Sales Data Manager Sales Data Management Ingestion & Validation Partner ID [PER…" at bounding box center [885, 234] width 1364 height 389
click at [482, 100] on span "Ingestion & Validation" at bounding box center [478, 94] width 170 height 33
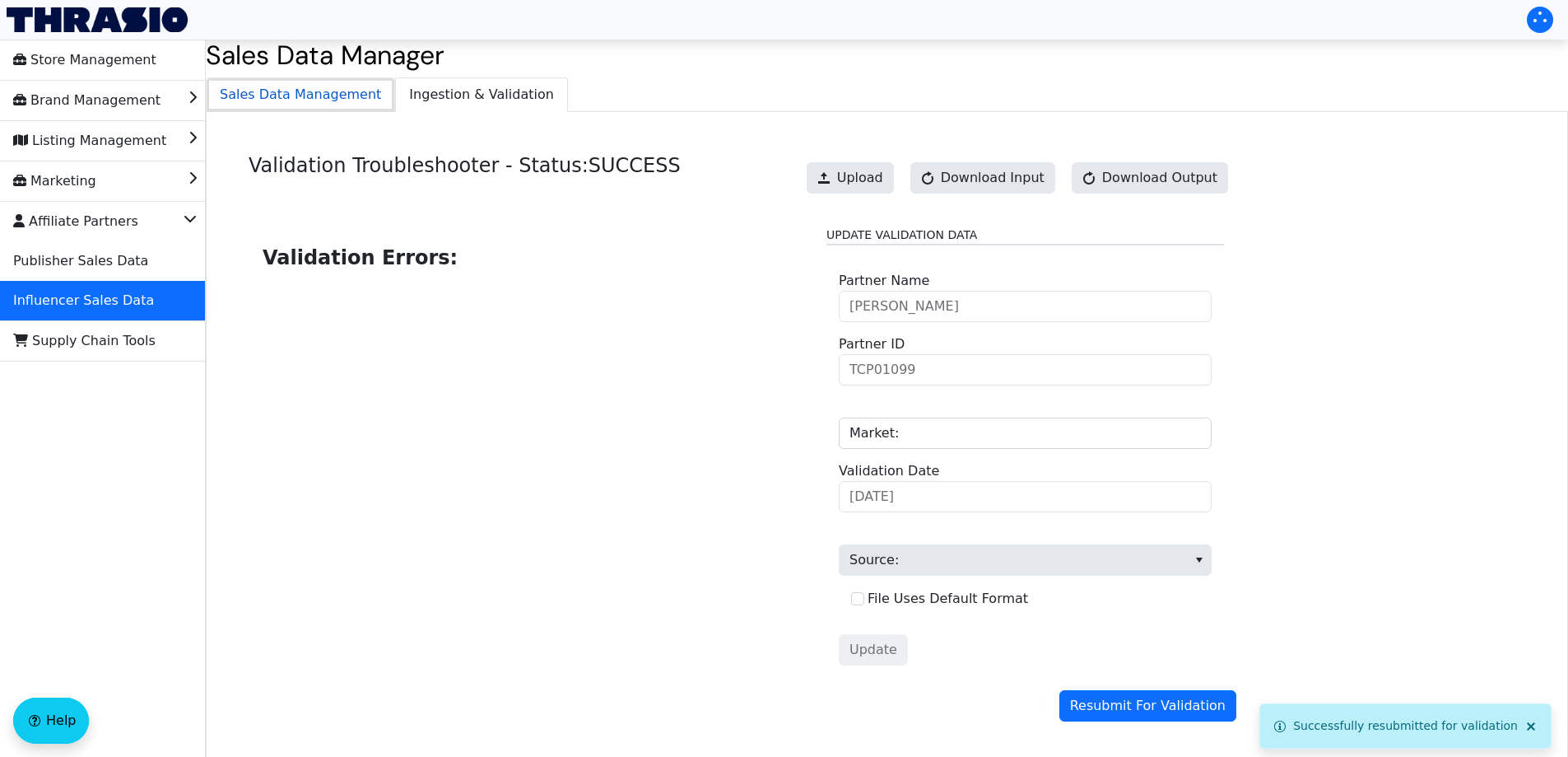
click at [337, 93] on span "Sales Data Management" at bounding box center [299, 95] width 187 height 33
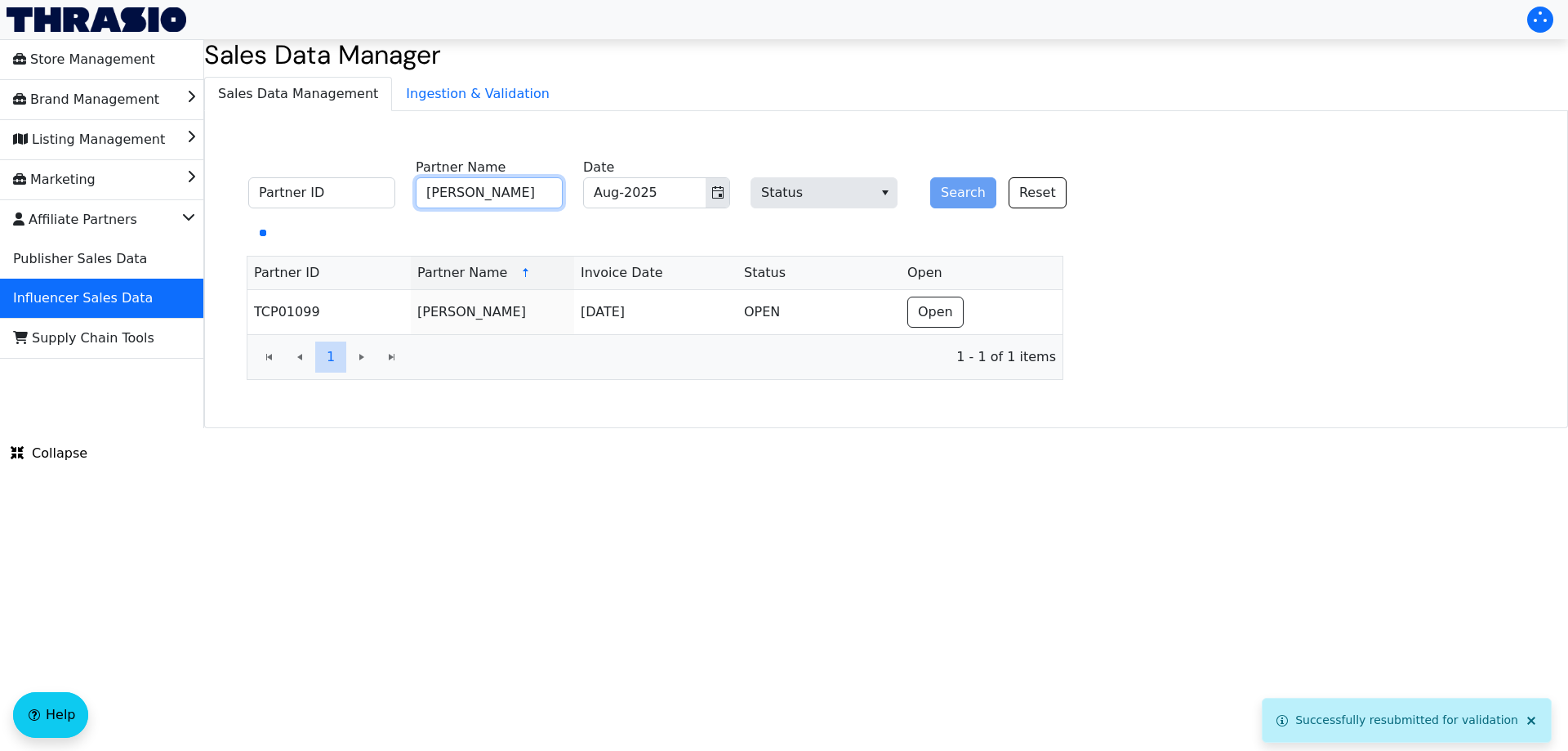
click at [473, 195] on input "[PERSON_NAME]" at bounding box center [490, 193] width 147 height 31
